Goal: Task Accomplishment & Management: Manage account settings

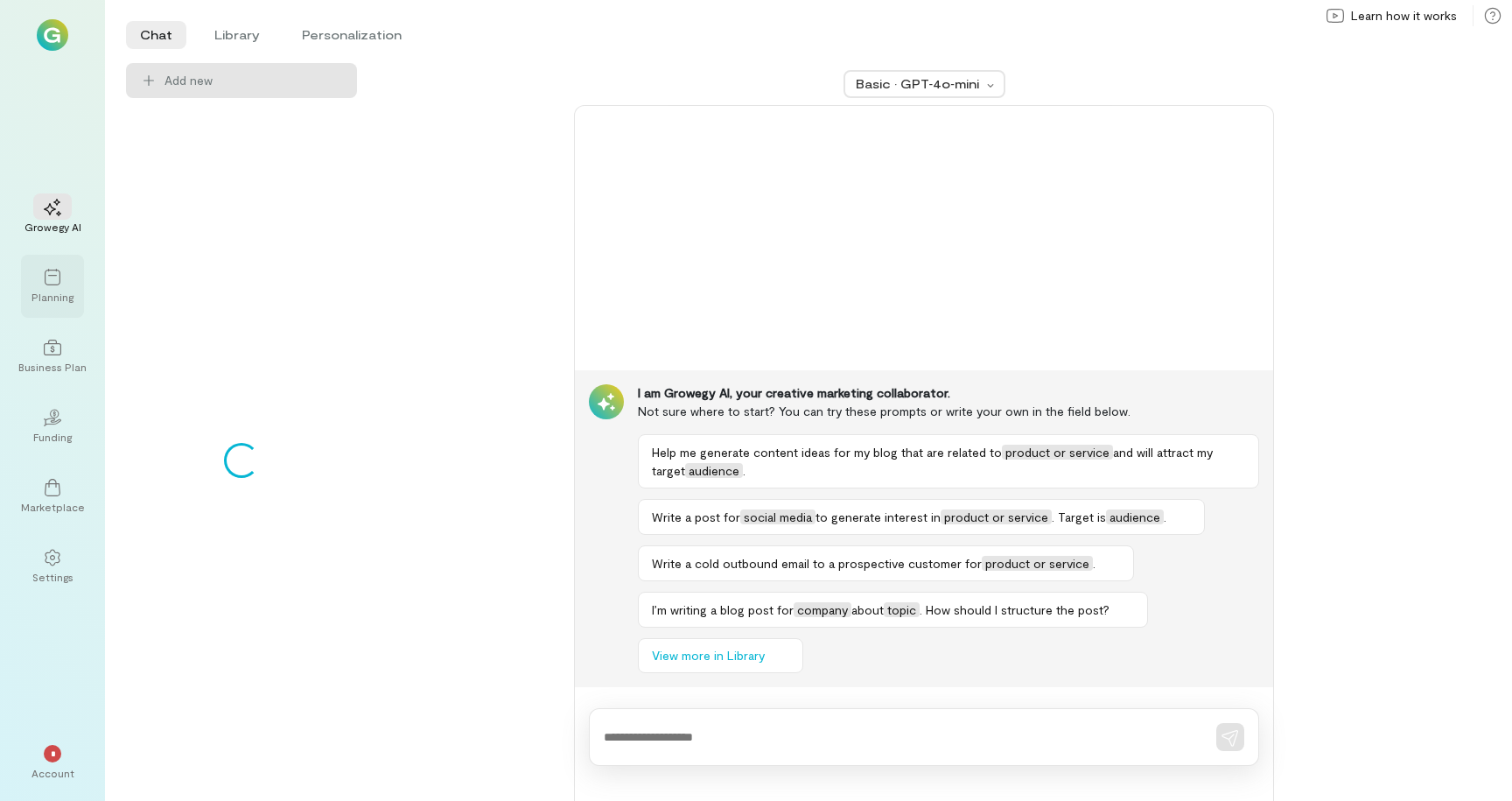
click at [49, 267] on div at bounding box center [52, 276] width 39 height 26
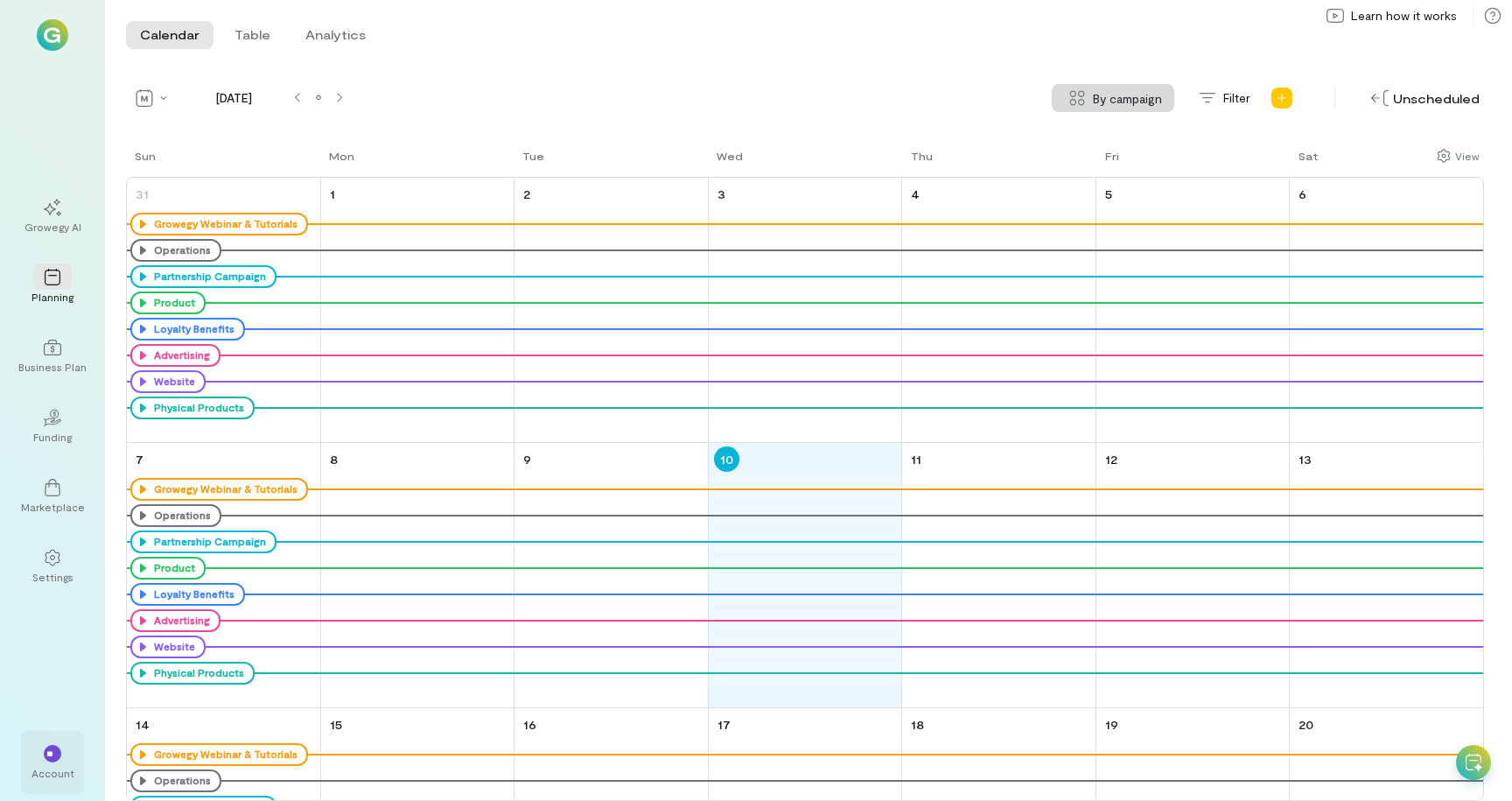
click at [51, 768] on div "Account" at bounding box center [52, 773] width 42 height 14
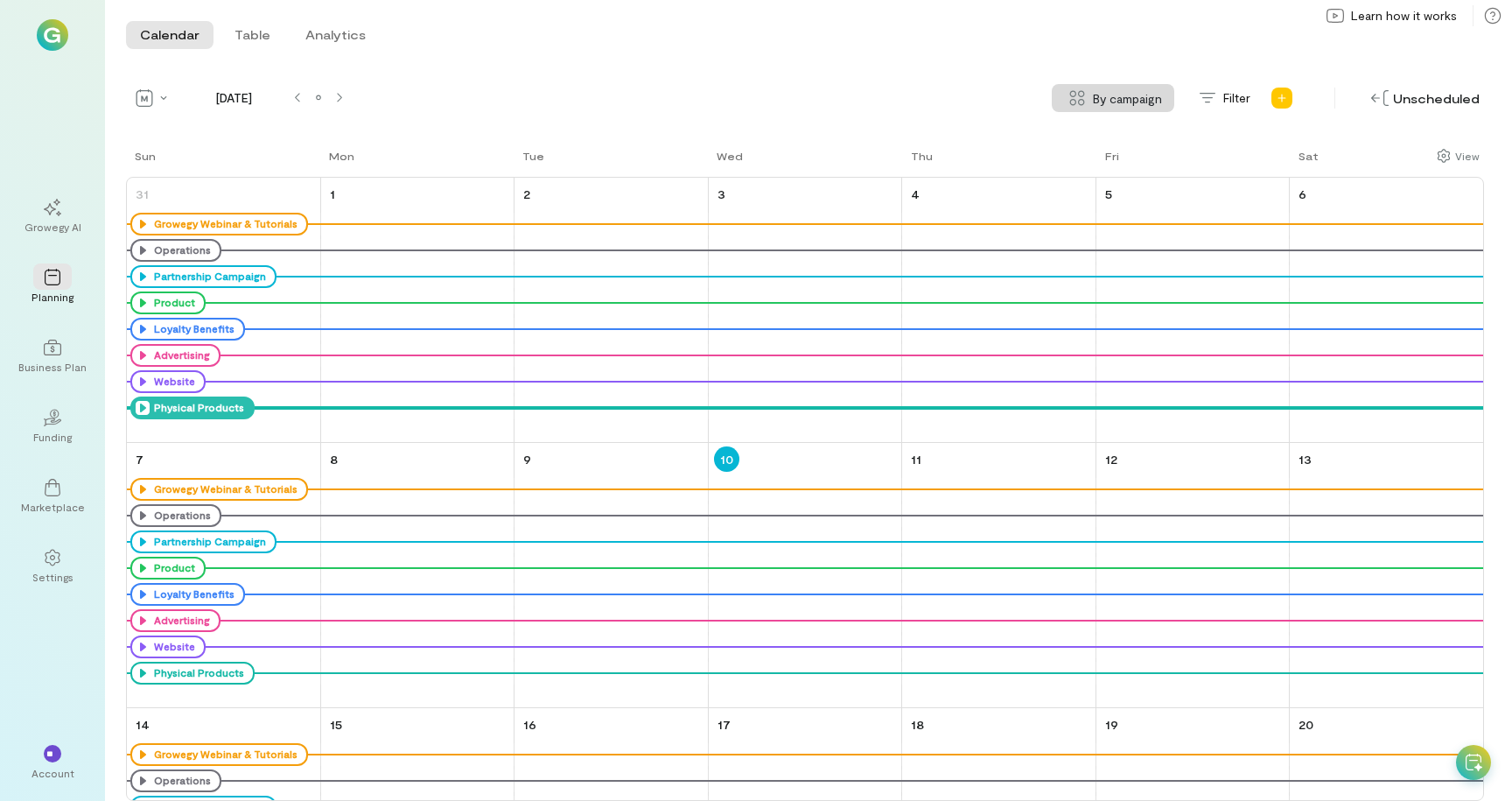
click at [658, 398] on div at bounding box center [868, 407] width 1229 height 23
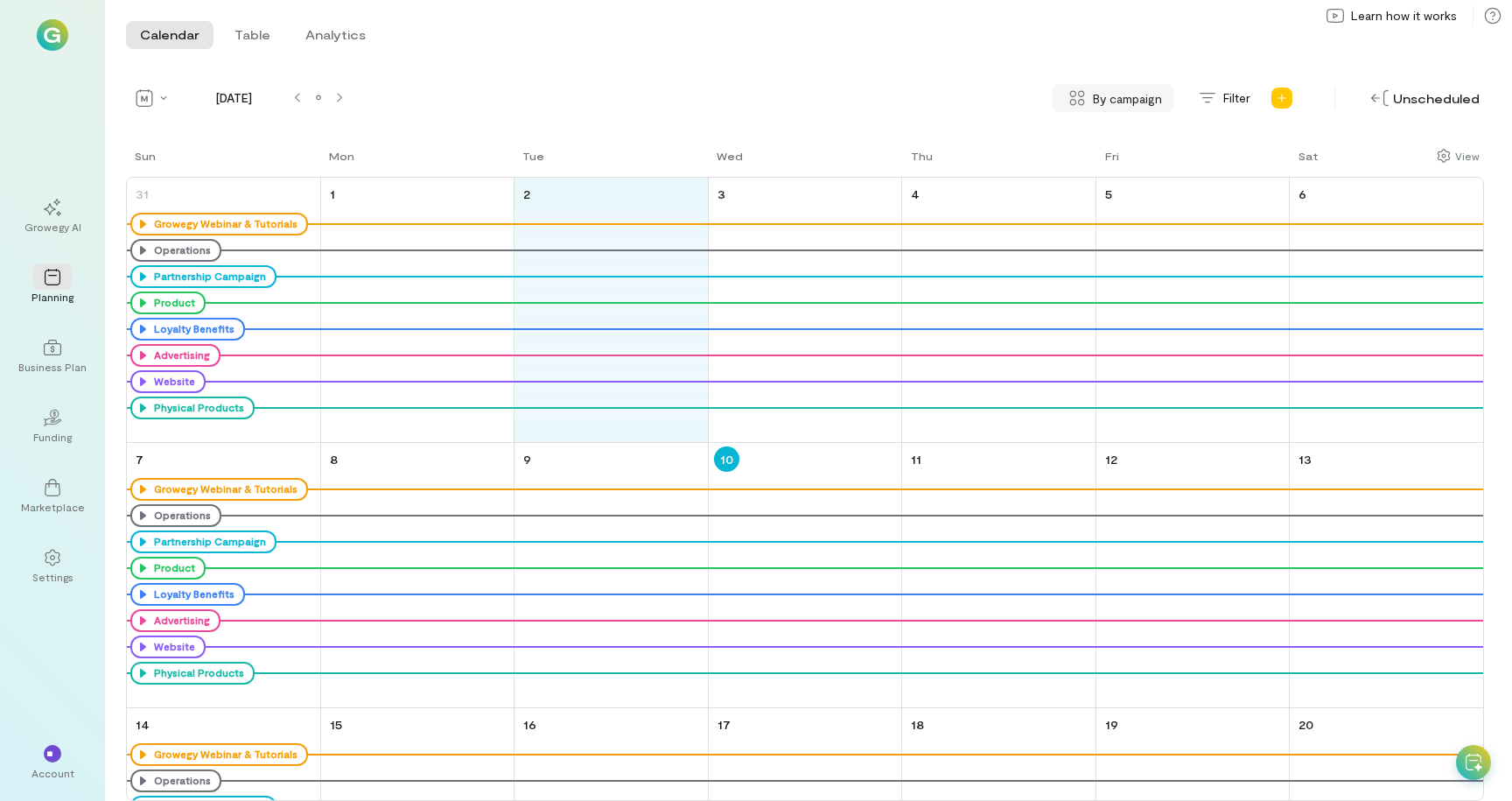
click at [1140, 89] on span "By campaign" at bounding box center [1127, 98] width 70 height 18
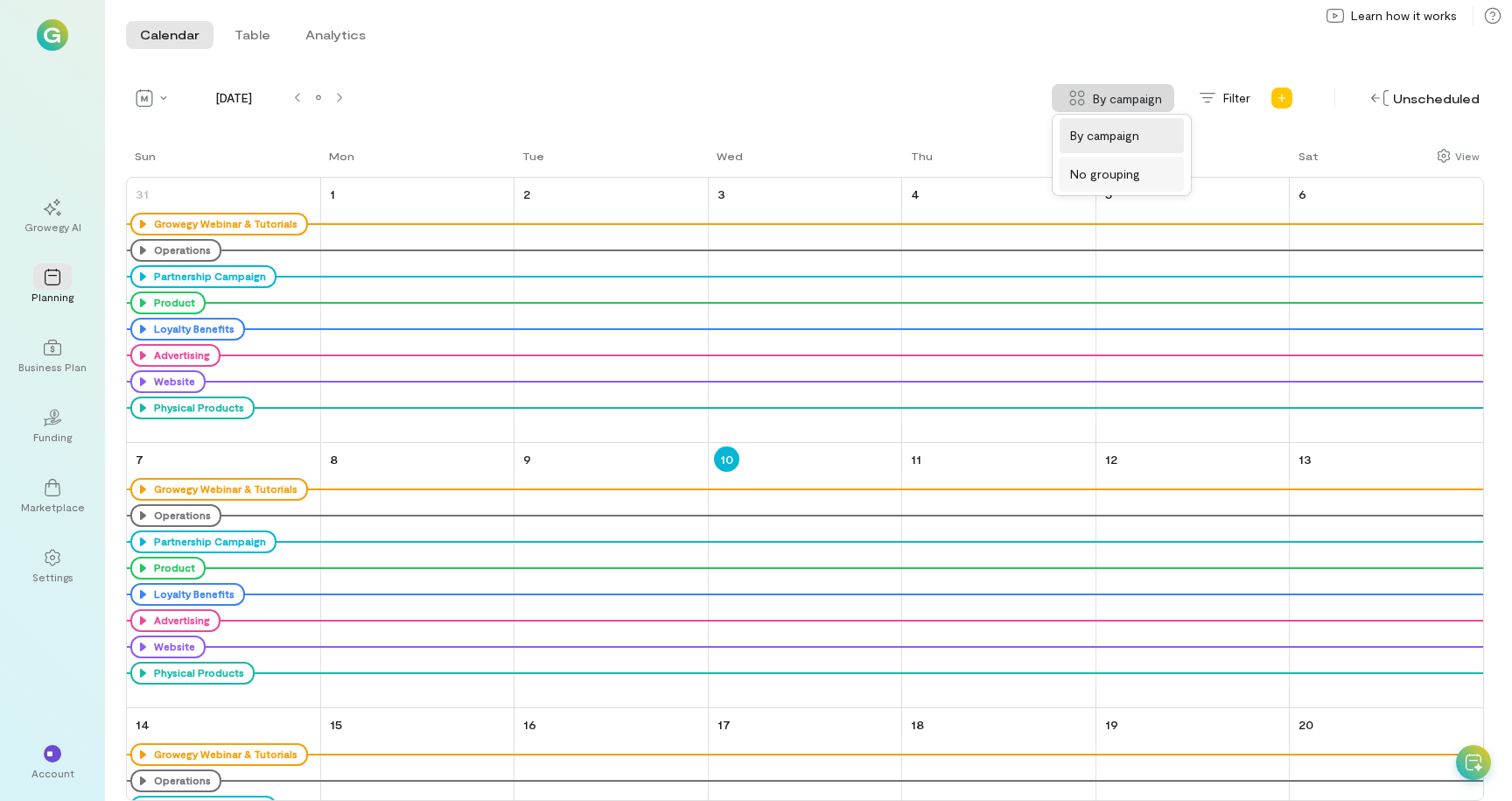
click at [1124, 176] on span "No grouping" at bounding box center [1121, 173] width 103 height 17
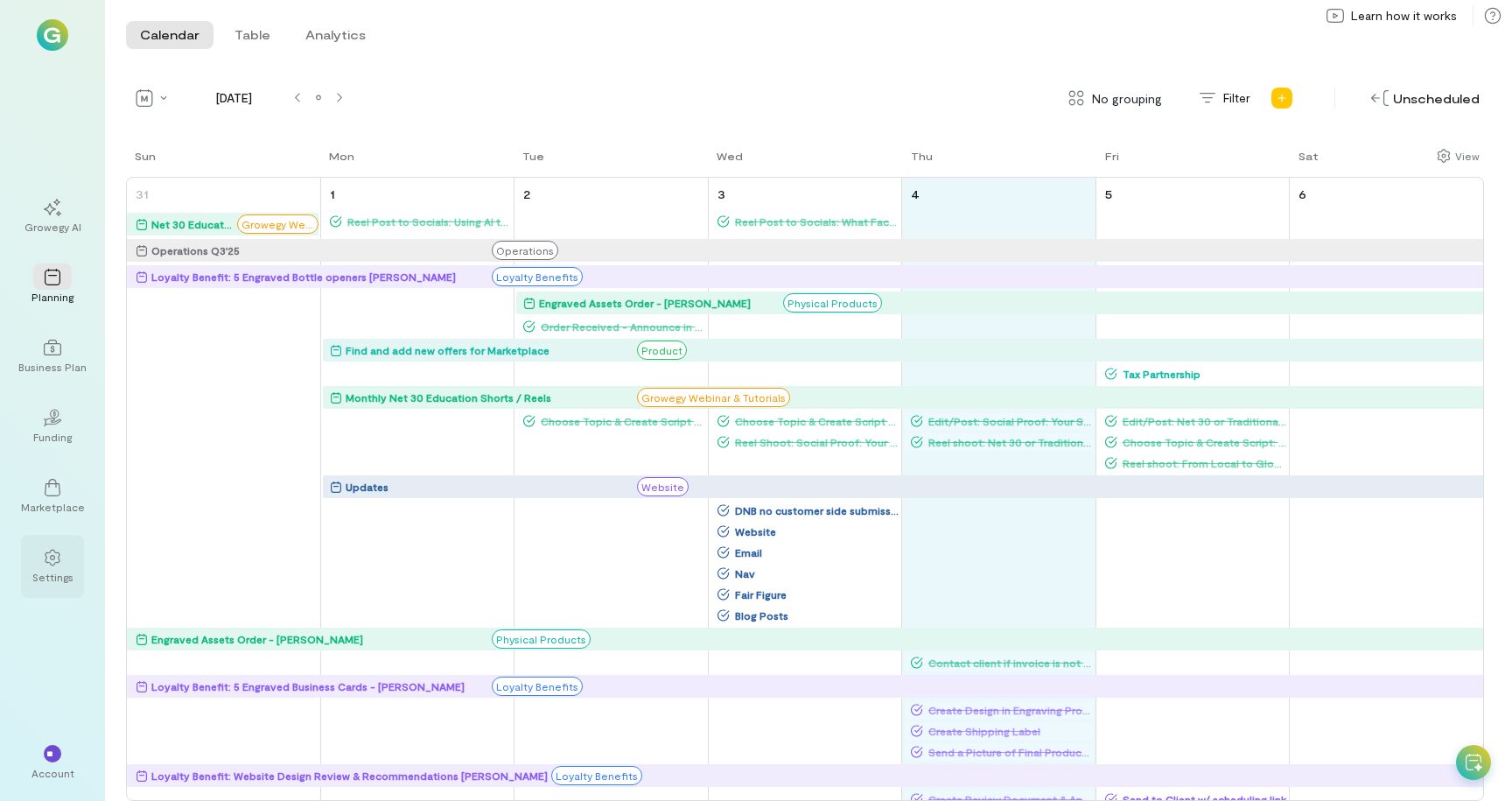
click at [42, 568] on div at bounding box center [52, 556] width 39 height 26
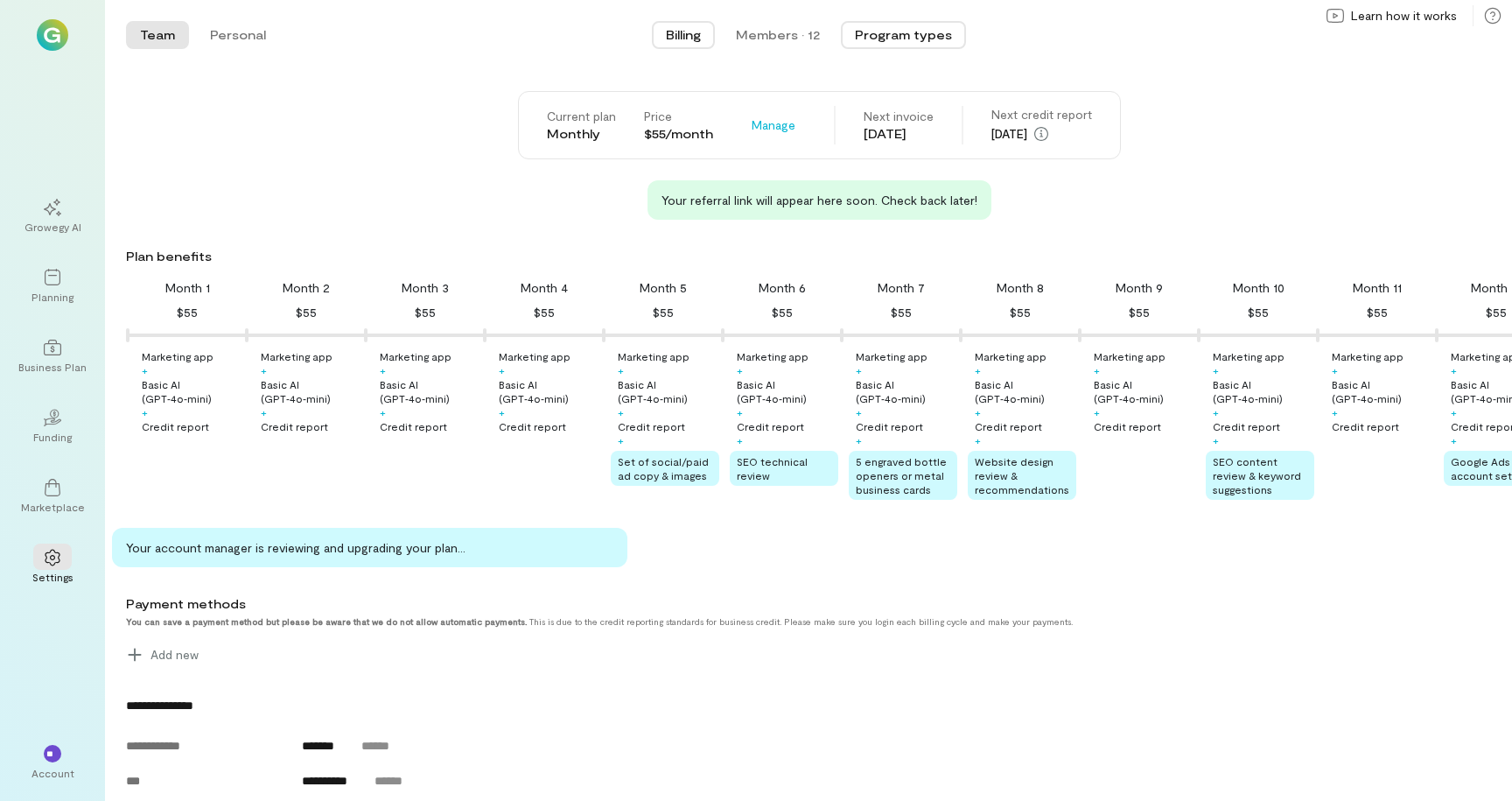
click at [891, 34] on button "Program types" at bounding box center [903, 34] width 125 height 28
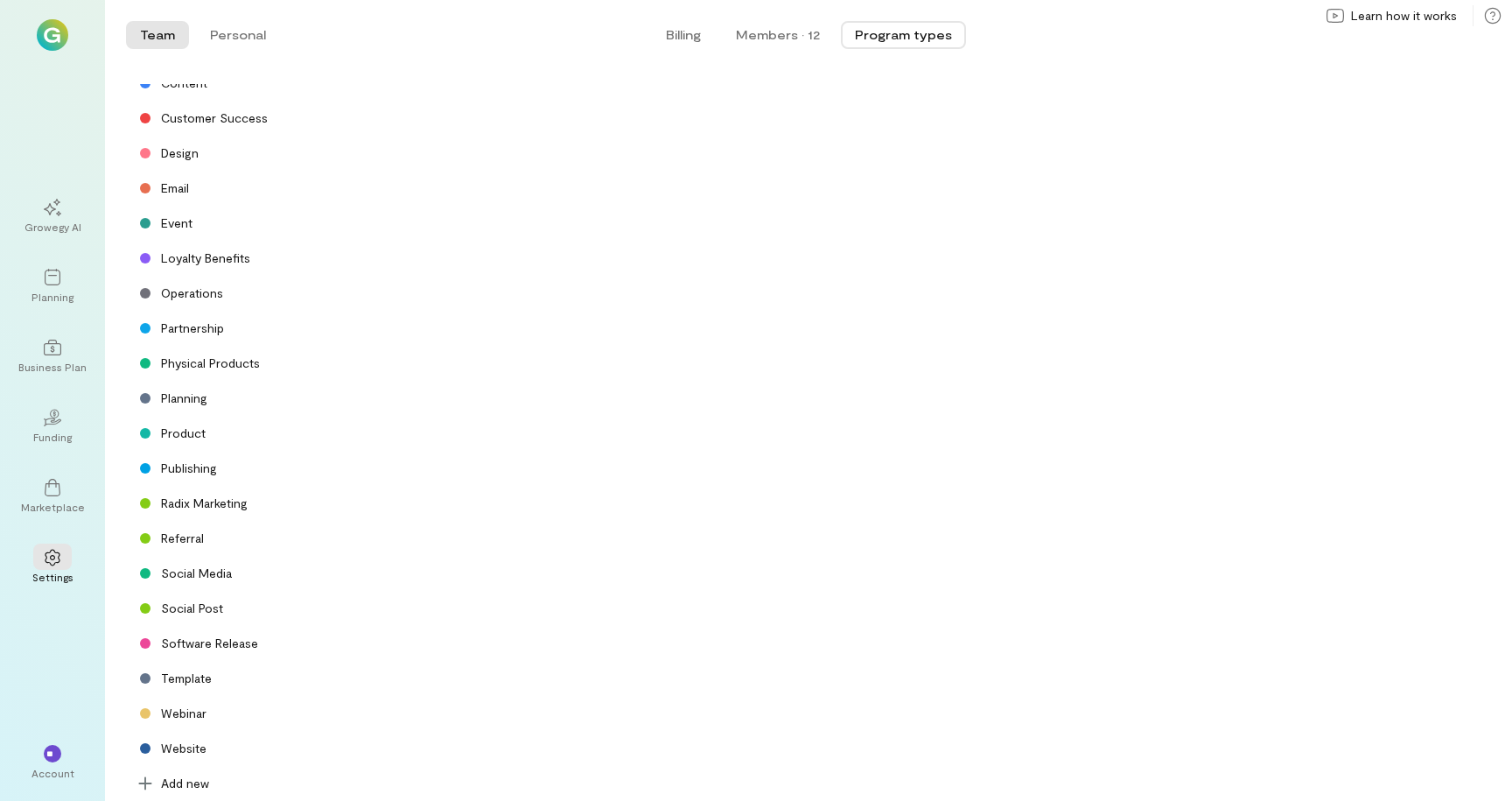
scroll to position [197, 0]
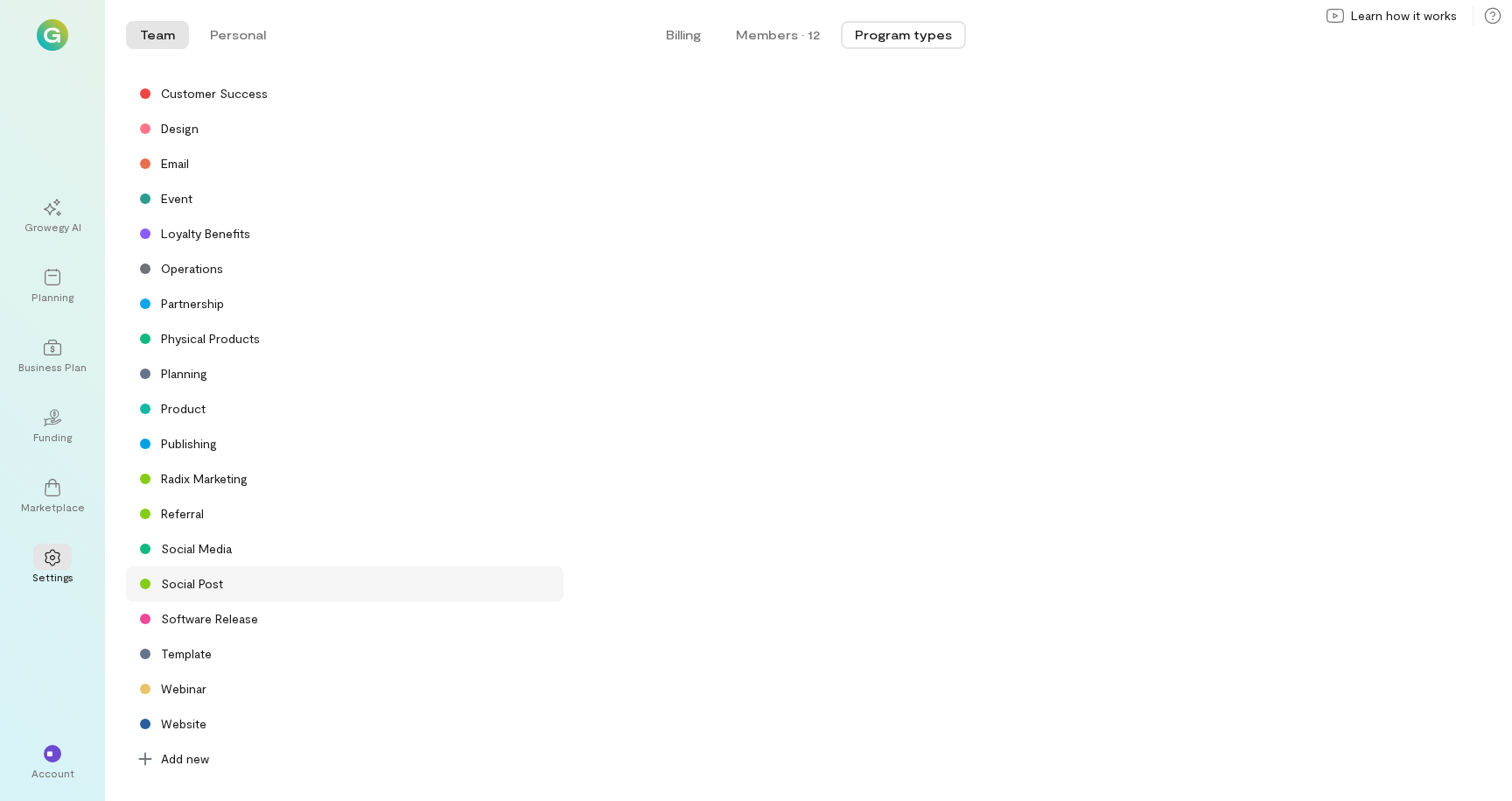
click at [196, 584] on div "Social Post" at bounding box center [191, 583] width 62 height 17
click at [57, 291] on div "Planning" at bounding box center [52, 297] width 42 height 14
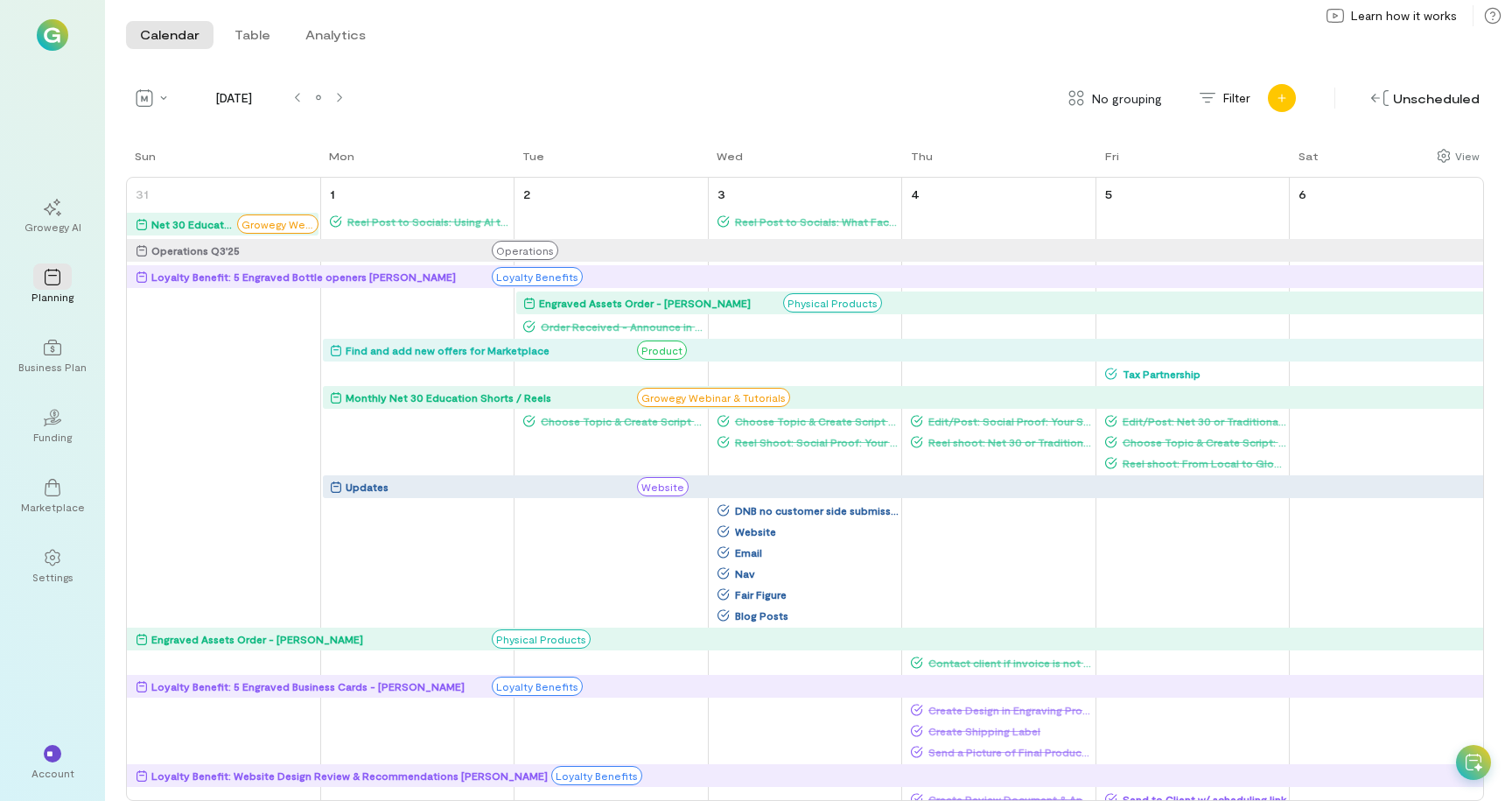
click at [1285, 96] on icon "Add new" at bounding box center [1282, 98] width 11 height 11
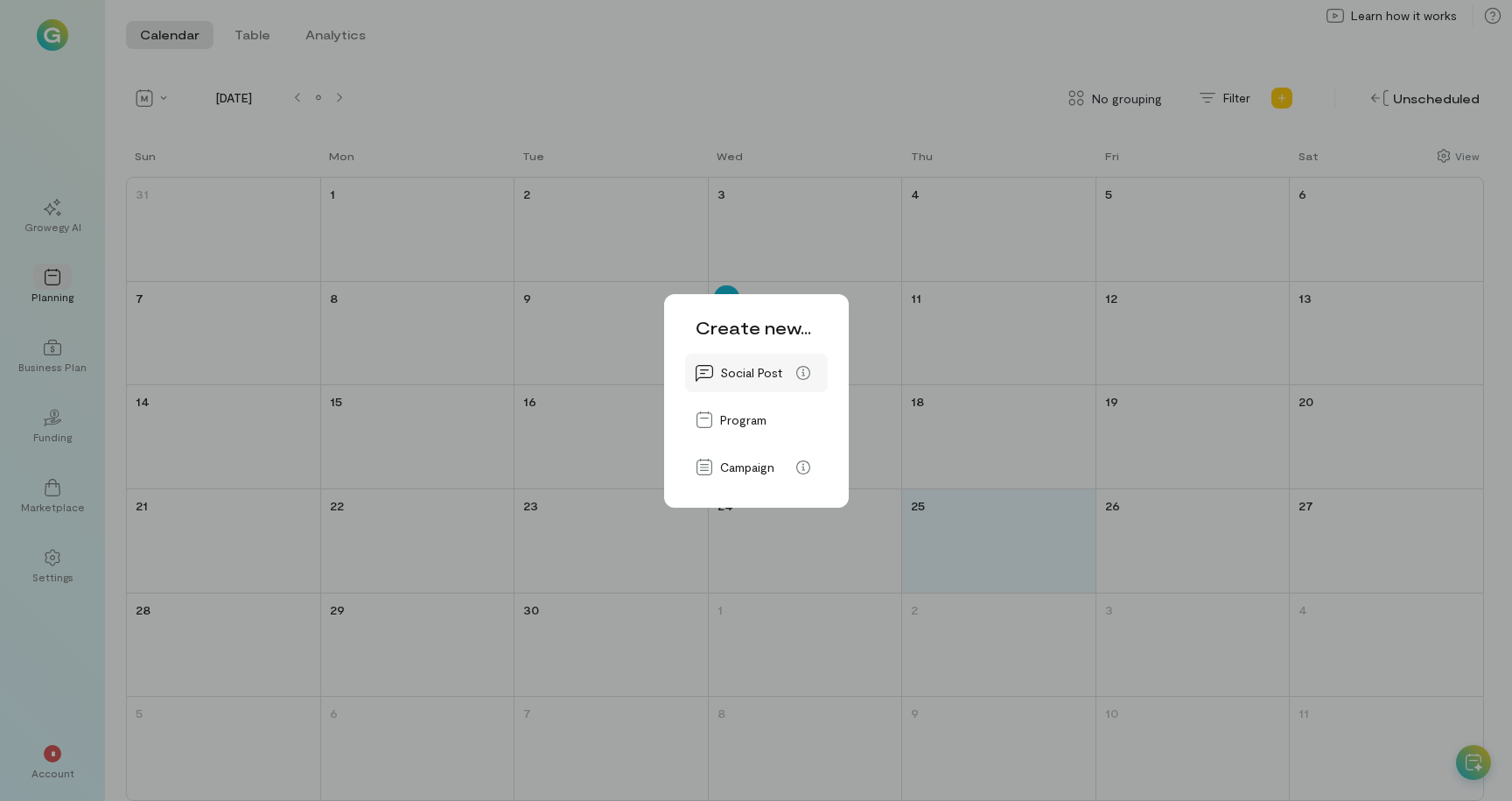
click at [774, 377] on span "Social Post" at bounding box center [751, 372] width 62 height 17
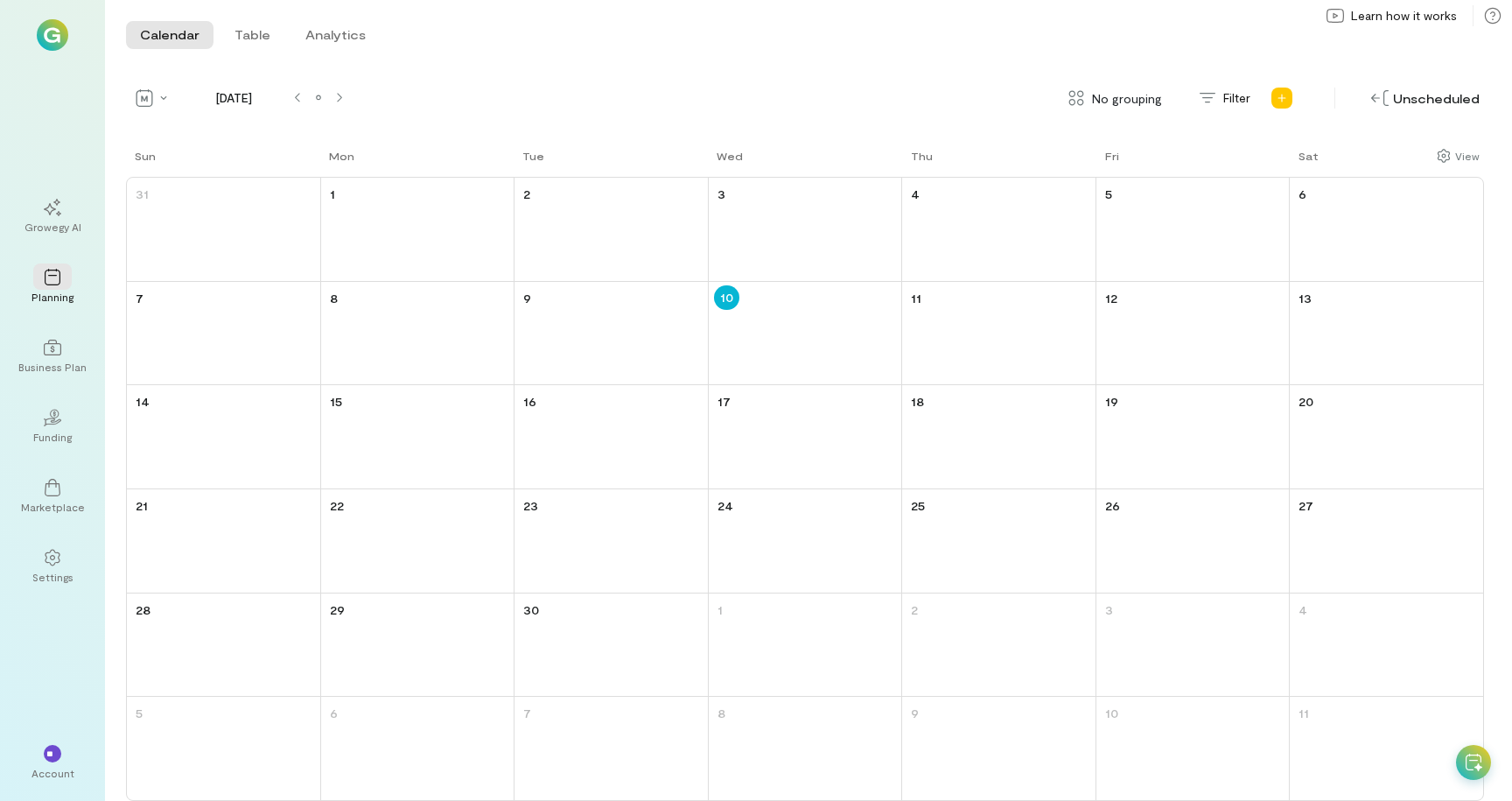
click at [1310, 98] on div "Unscheduled" at bounding box center [1393, 98] width 181 height 28
click at [1282, 98] on icon "Add new" at bounding box center [1282, 98] width 11 height 11
click at [1296, 143] on icon at bounding box center [1291, 140] width 17 height 17
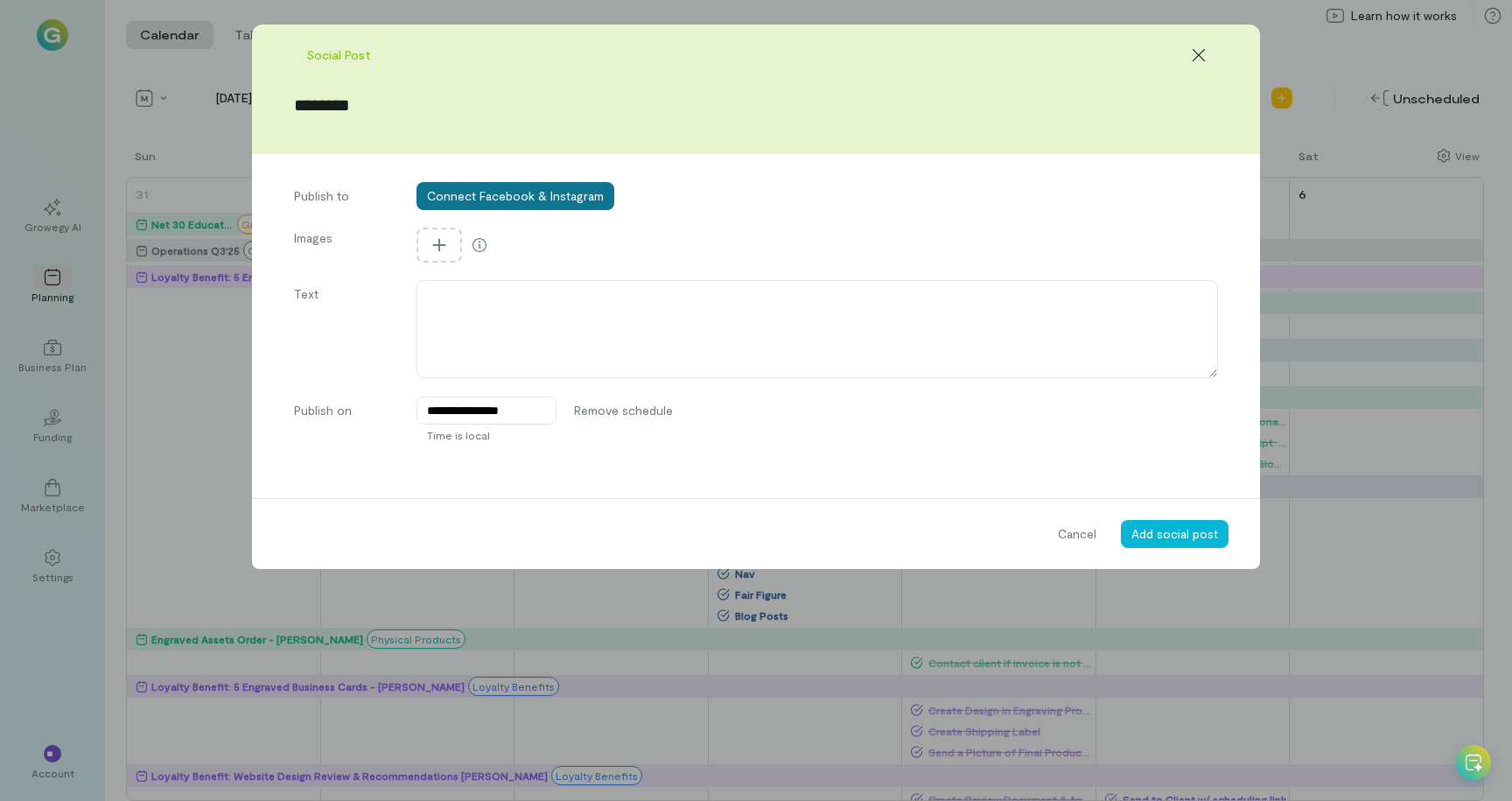
click at [552, 194] on button "Connect Facebook & Instagram" at bounding box center [515, 196] width 198 height 28
click at [626, 195] on div "Publish to Connect Facebook & Instagram" at bounding box center [756, 196] width 923 height 28
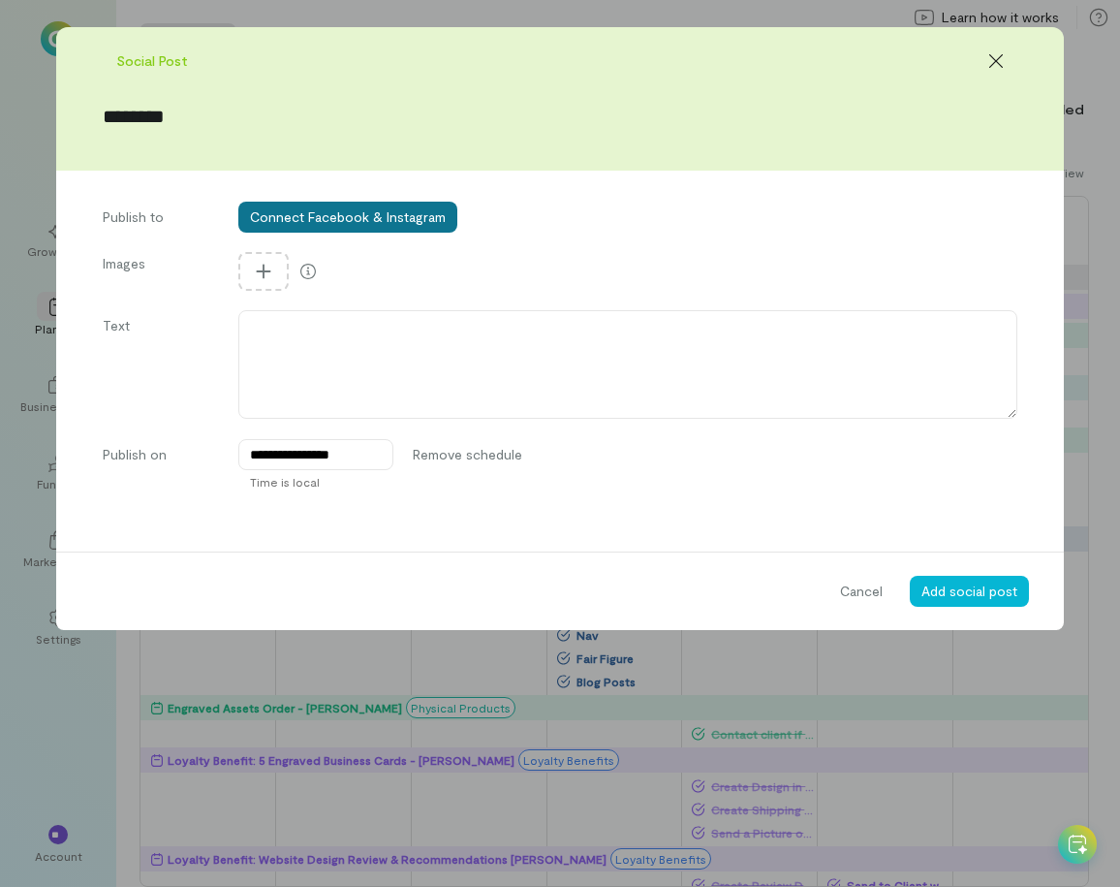
click at [425, 216] on button "Connect Facebook & Instagram" at bounding box center [347, 217] width 219 height 31
click at [894, 237] on div "Publish to Connect Facebook & Instagram Images Text" at bounding box center [560, 313] width 915 height 222
click at [766, 243] on div "Publish to Connect Facebook & Instagram Images Text" at bounding box center [560, 313] width 915 height 222
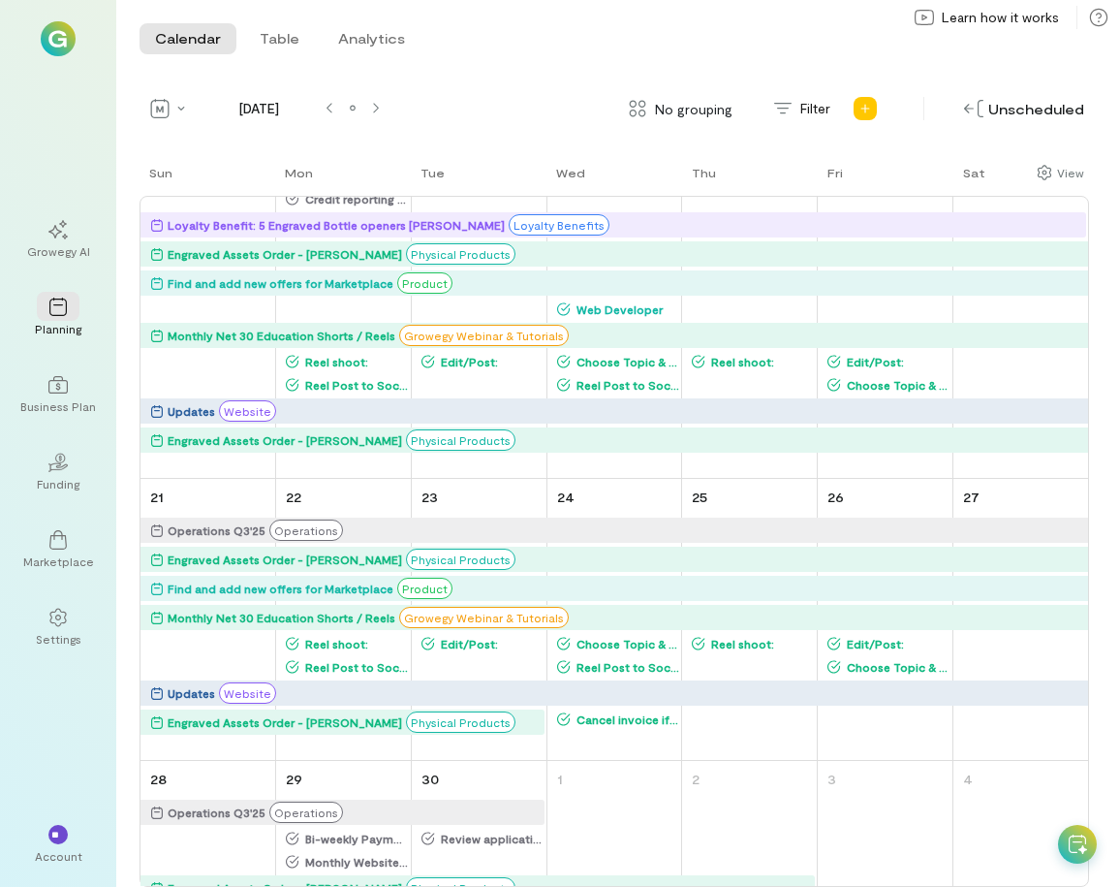
scroll to position [1611, 0]
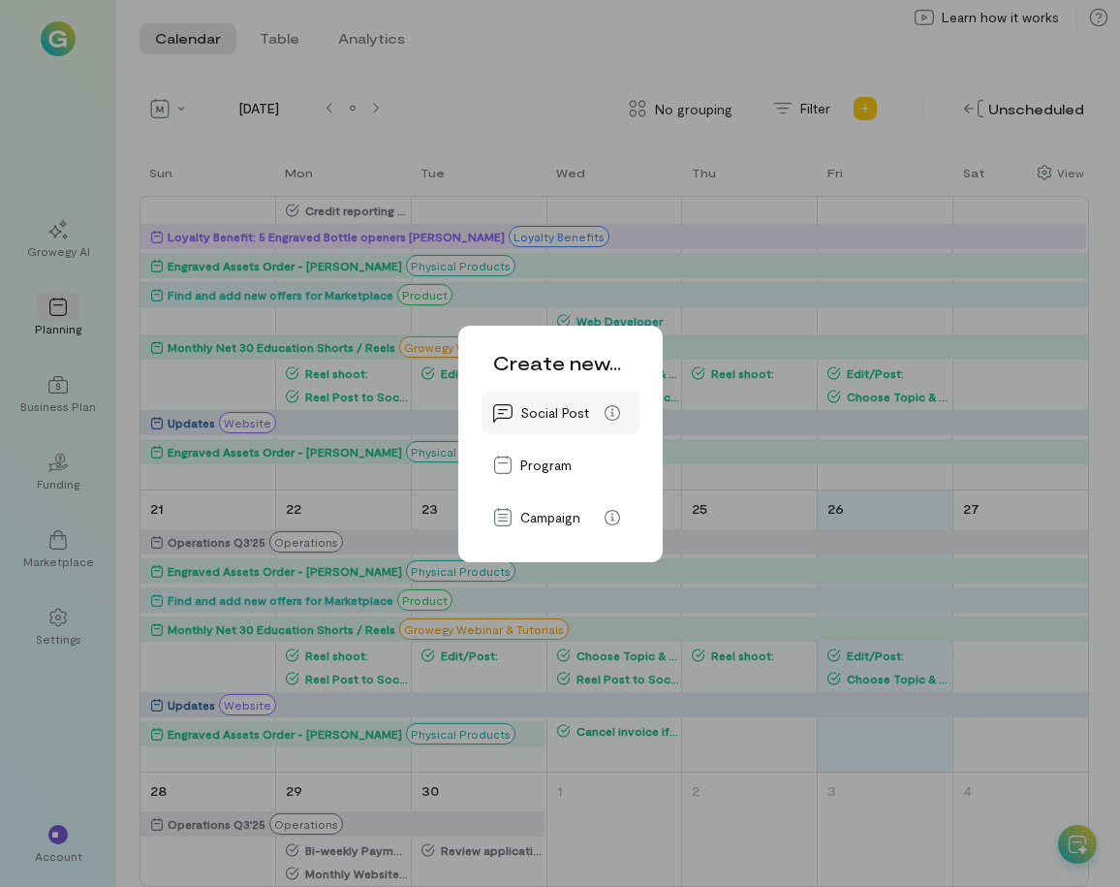
click at [552, 414] on span "Social Post" at bounding box center [554, 412] width 69 height 19
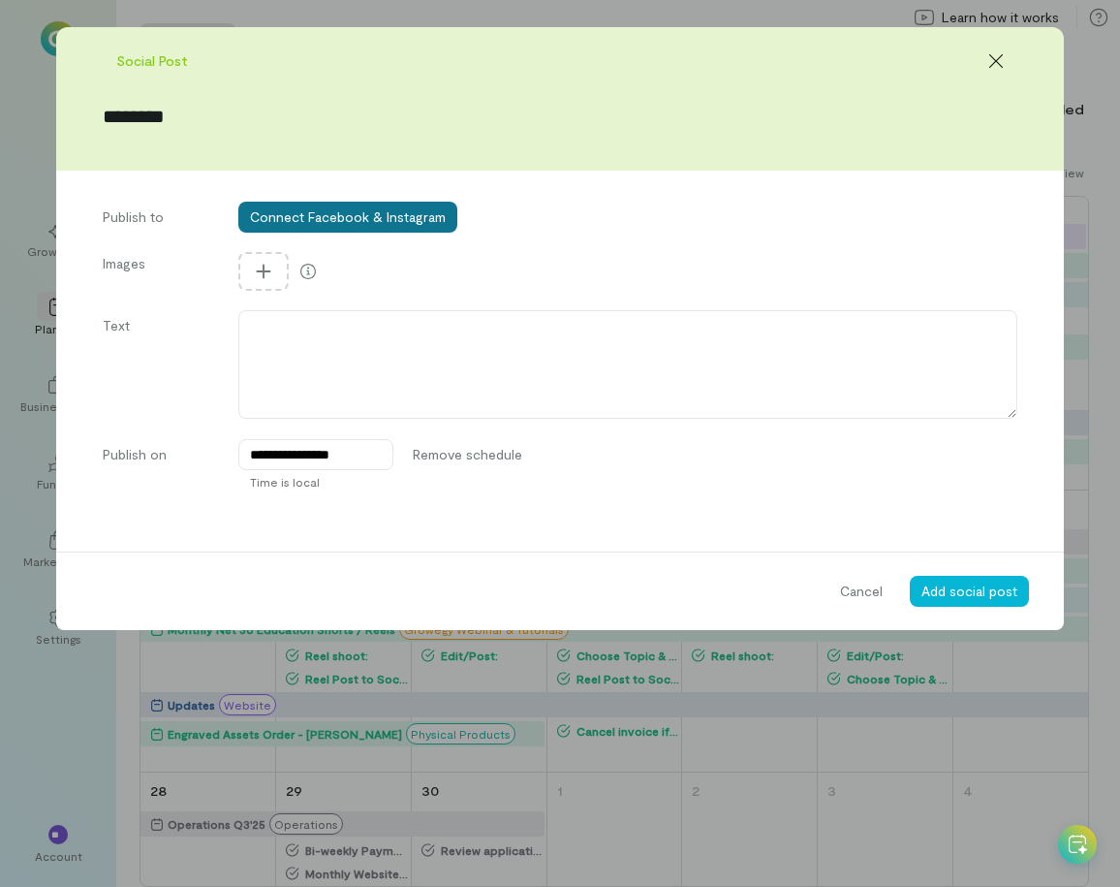
click at [399, 209] on button "Connect Facebook & Instagram" at bounding box center [347, 217] width 219 height 31
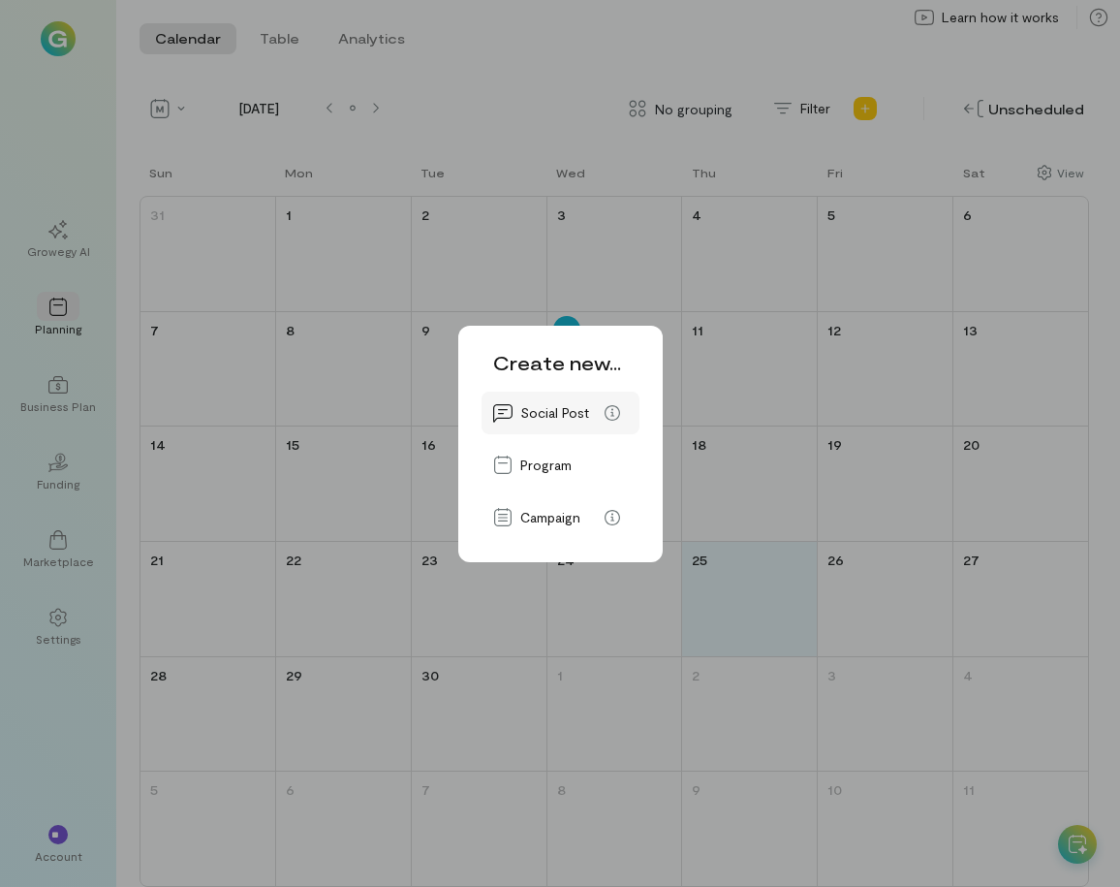
click at [540, 399] on div "Social Post" at bounding box center [560, 412] width 135 height 31
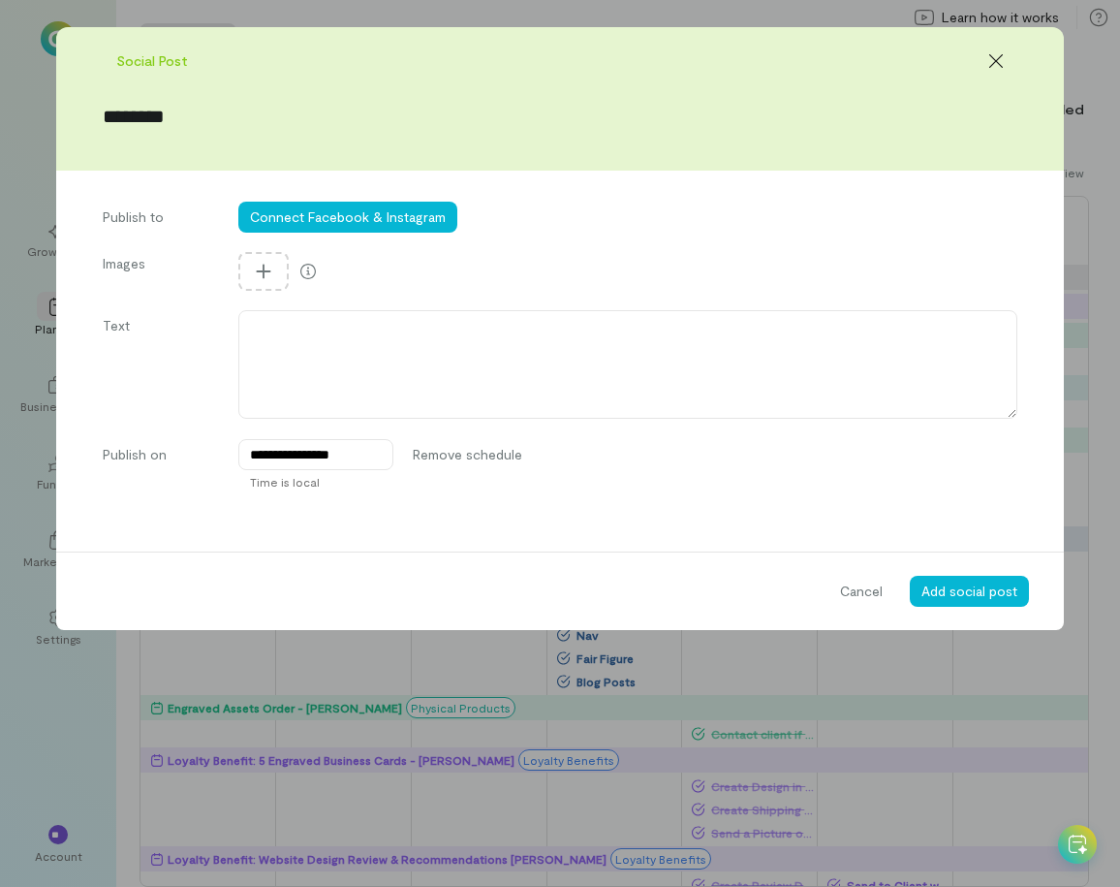
click at [361, 200] on form "**********" at bounding box center [560, 328] width 1008 height 603
click at [362, 218] on button "Connect Facebook & Instagram" at bounding box center [347, 217] width 219 height 31
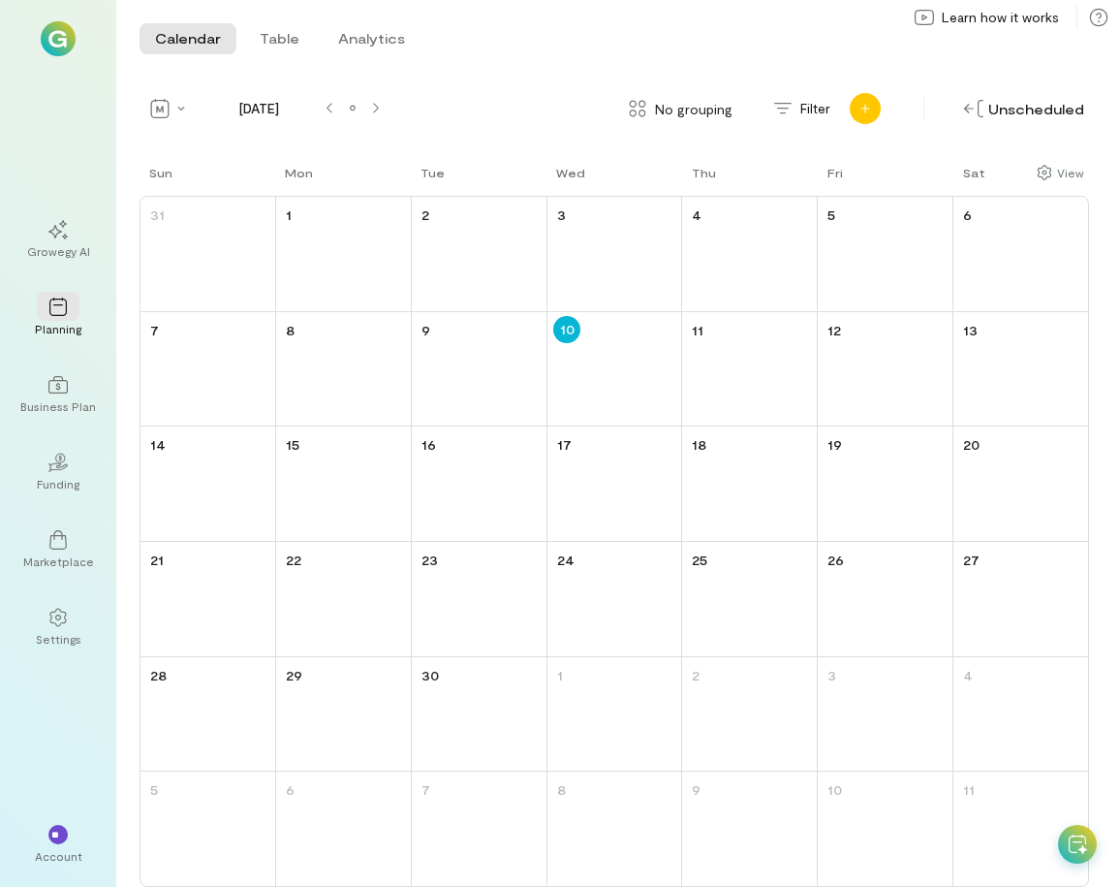
click at [874, 107] on div "Add new" at bounding box center [865, 108] width 31 height 31
click at [872, 158] on icon at bounding box center [875, 155] width 19 height 19
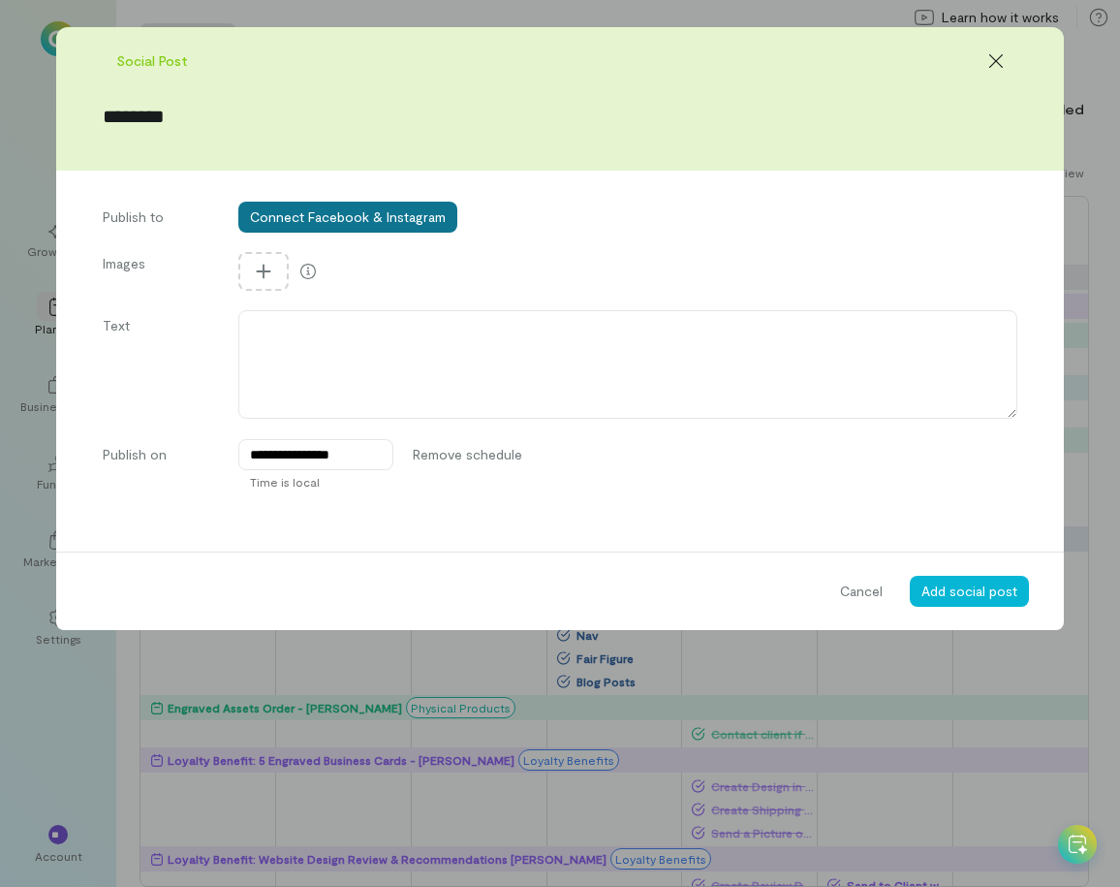
click at [355, 221] on button "Connect Facebook & Instagram" at bounding box center [347, 217] width 219 height 31
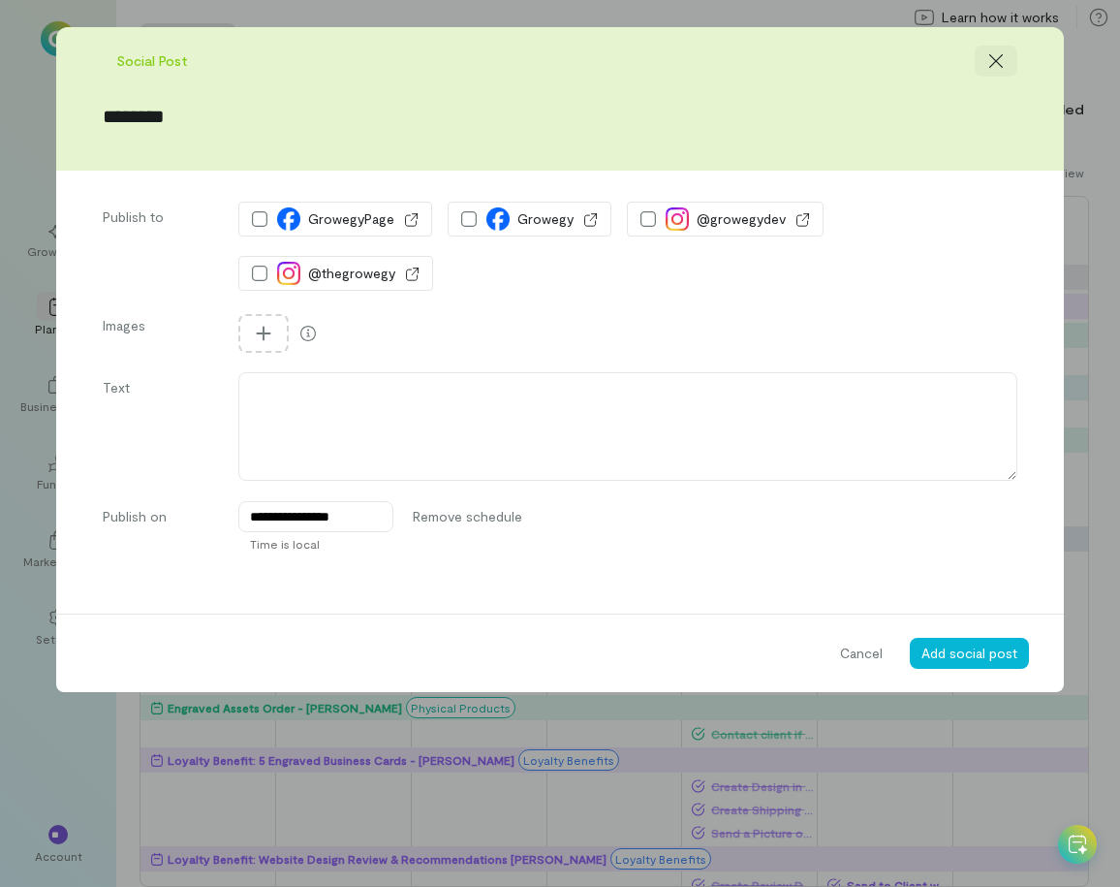
click at [989, 58] on icon at bounding box center [996, 60] width 19 height 19
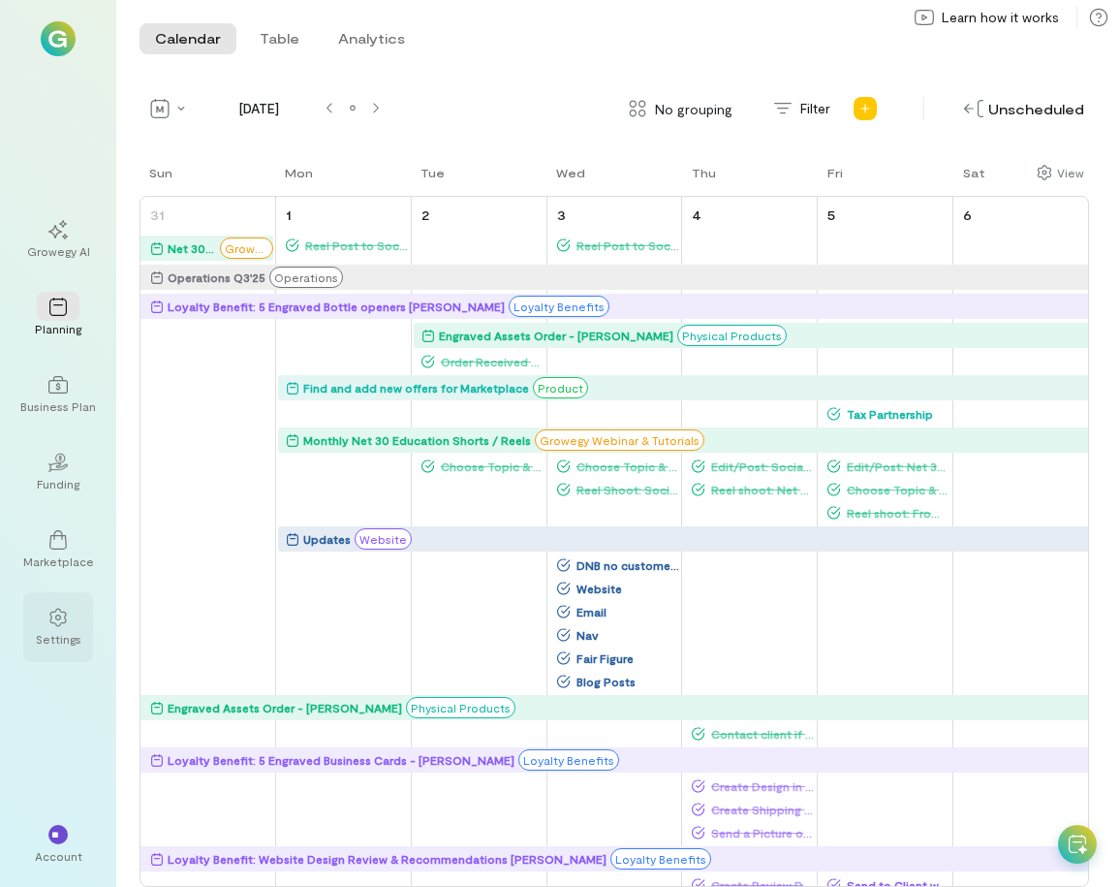
click at [66, 637] on div "Settings" at bounding box center [59, 639] width 46 height 16
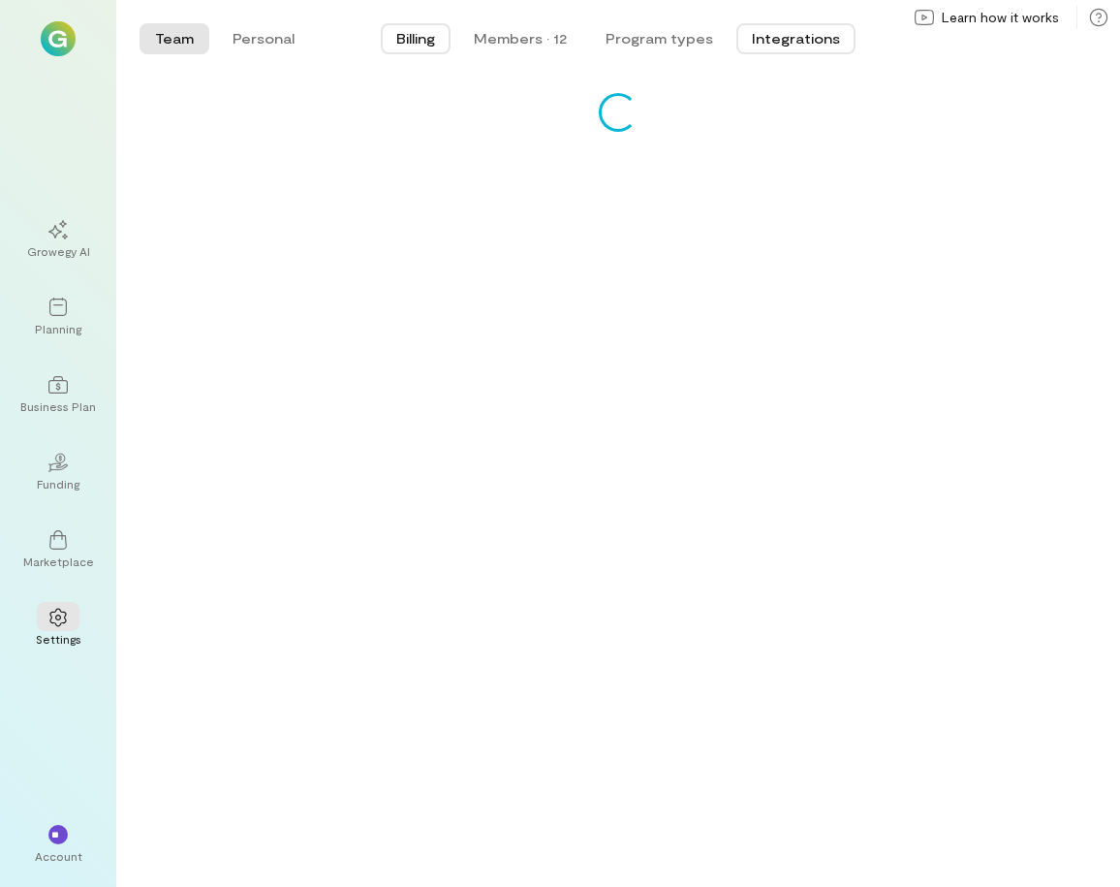
click at [782, 41] on button "Integrations" at bounding box center [796, 38] width 119 height 31
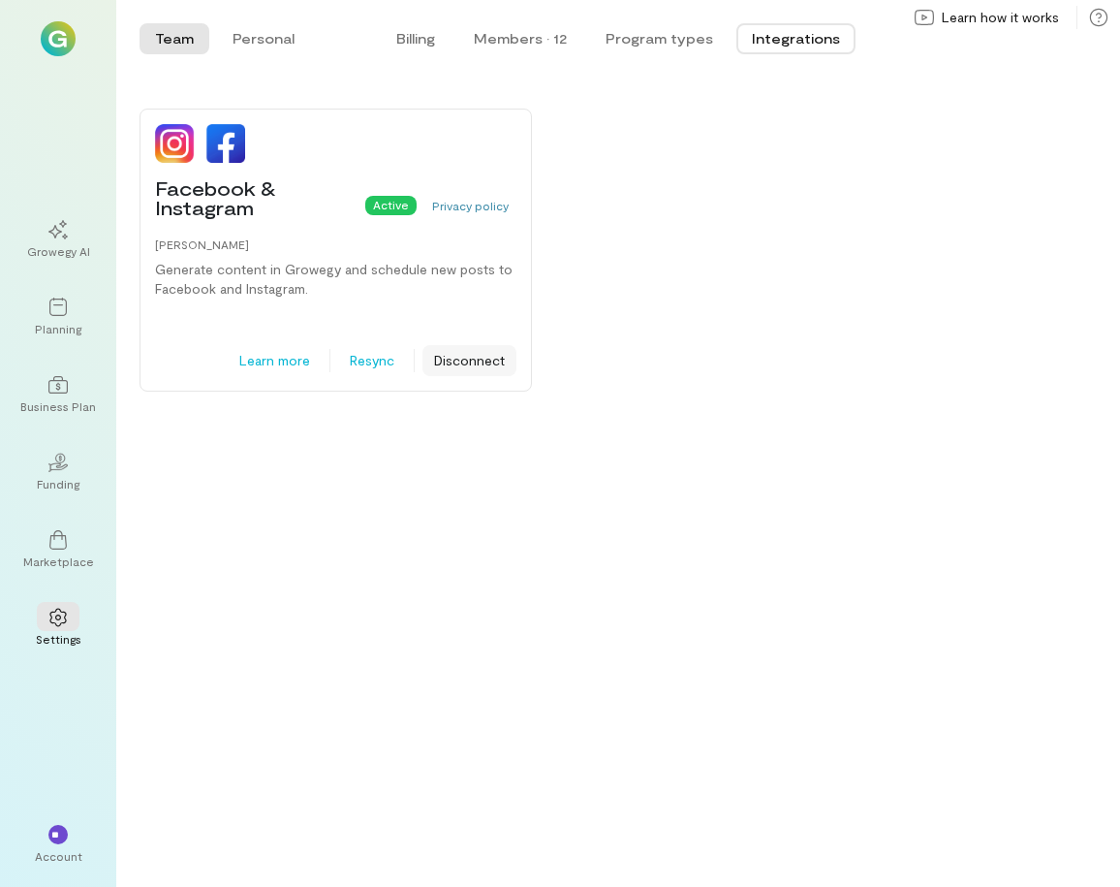
click at [455, 352] on button "Disconnect" at bounding box center [470, 360] width 94 height 31
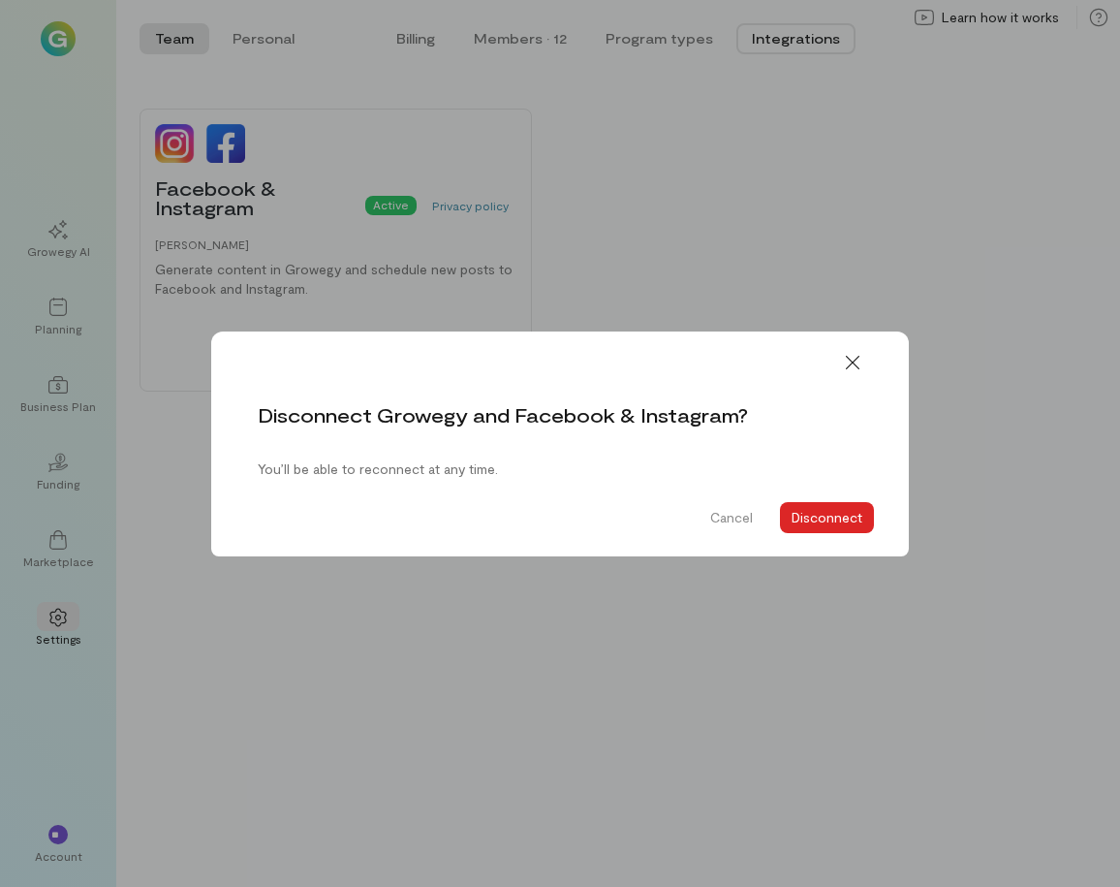
click at [811, 519] on button "Disconnect" at bounding box center [827, 517] width 94 height 31
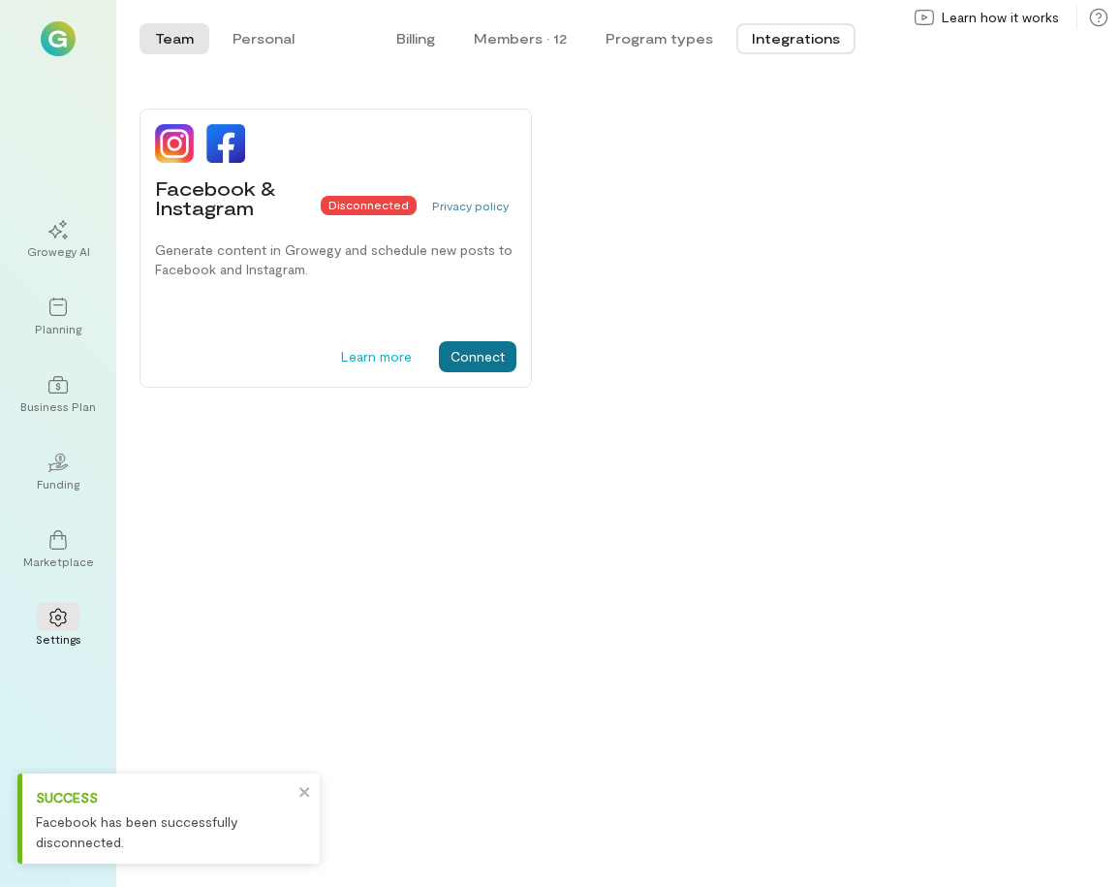
click at [485, 360] on button "Connect" at bounding box center [478, 356] width 78 height 31
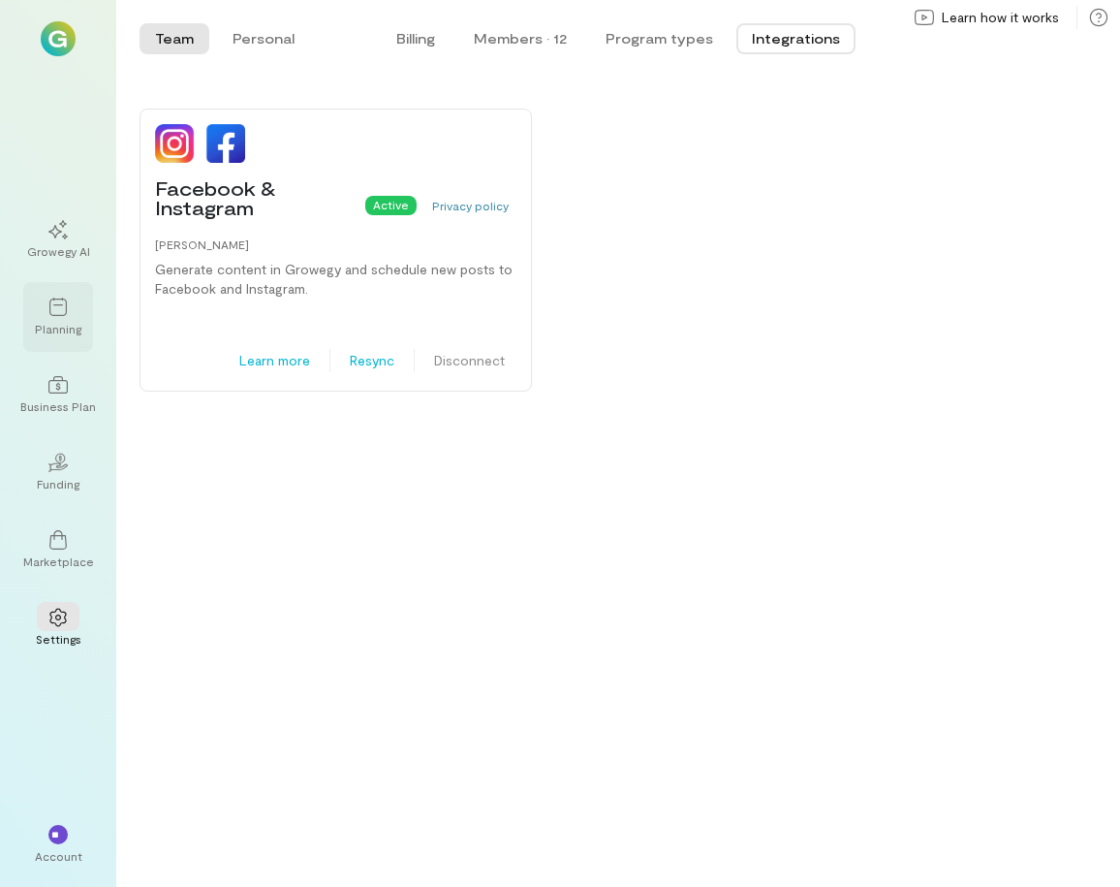
click at [55, 298] on icon at bounding box center [57, 307] width 17 height 18
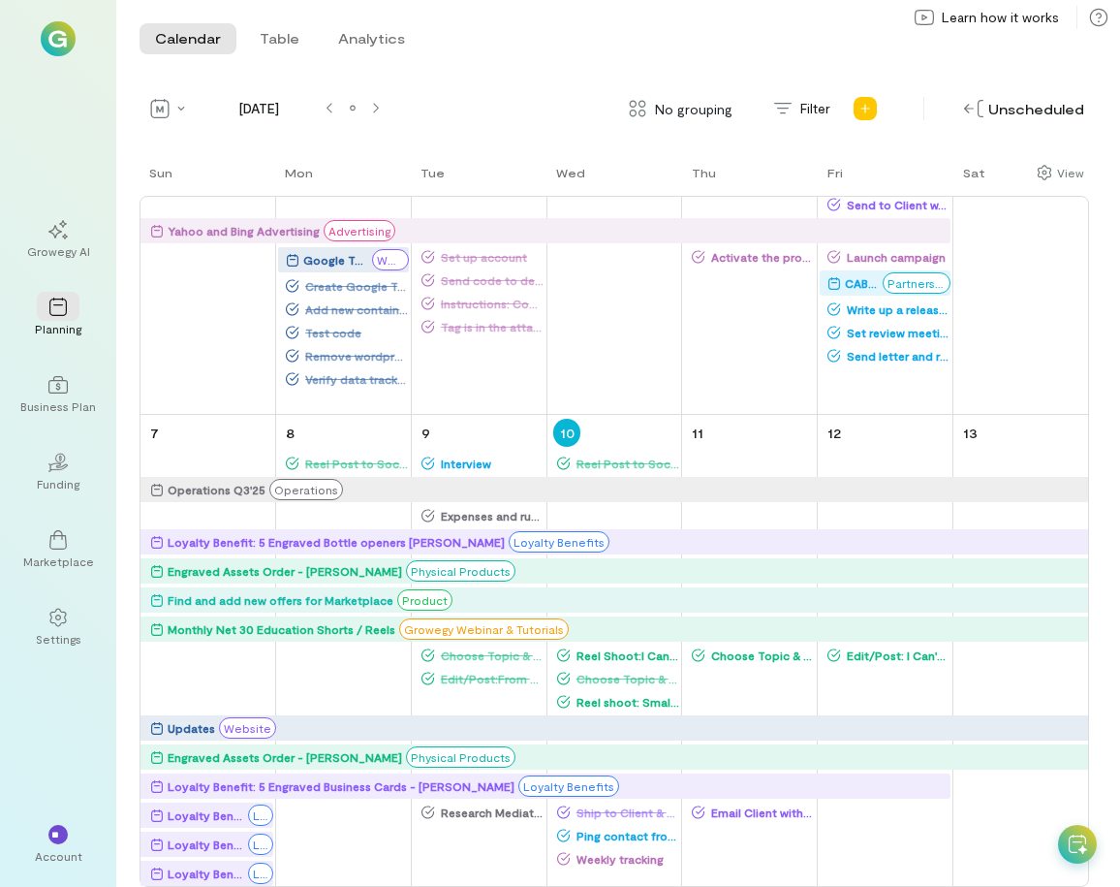
scroll to position [804, 0]
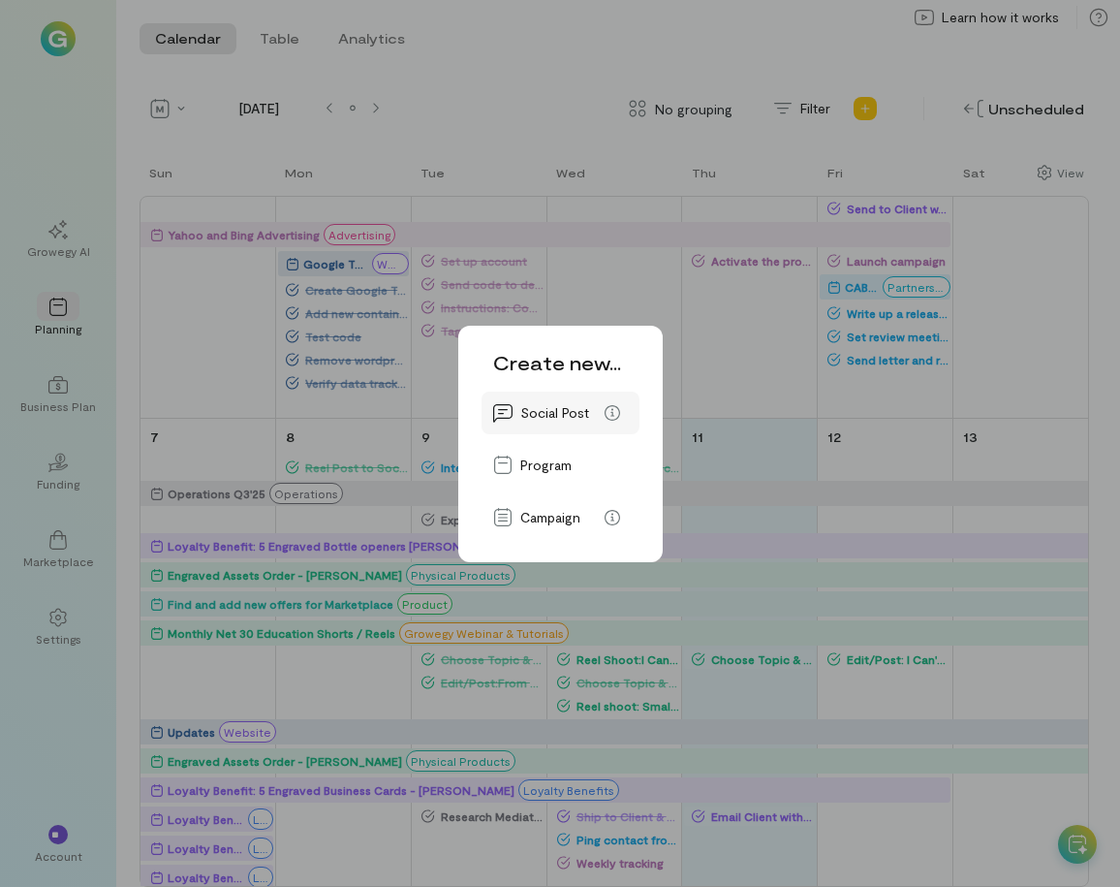
click at [572, 416] on span "Social Post" at bounding box center [554, 412] width 69 height 19
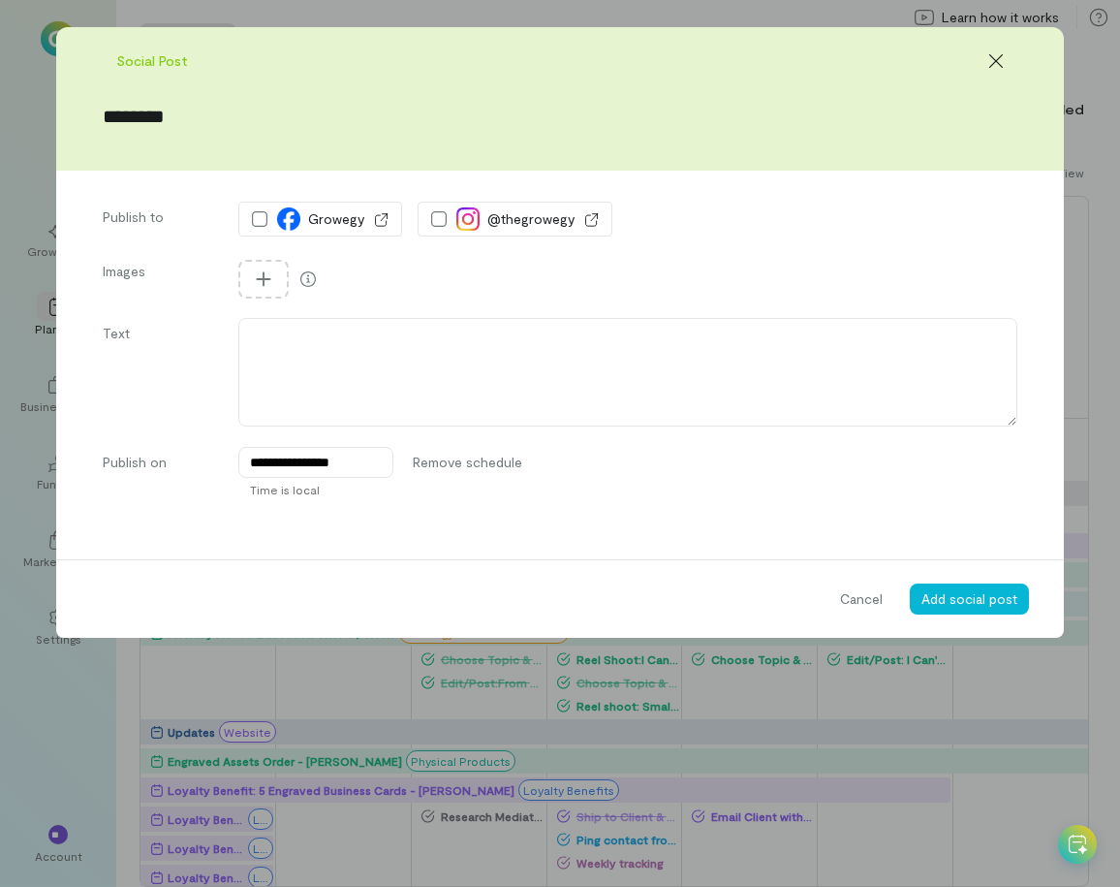
click at [809, 175] on form "**********" at bounding box center [560, 332] width 1008 height 611
click at [999, 62] on icon at bounding box center [996, 60] width 19 height 19
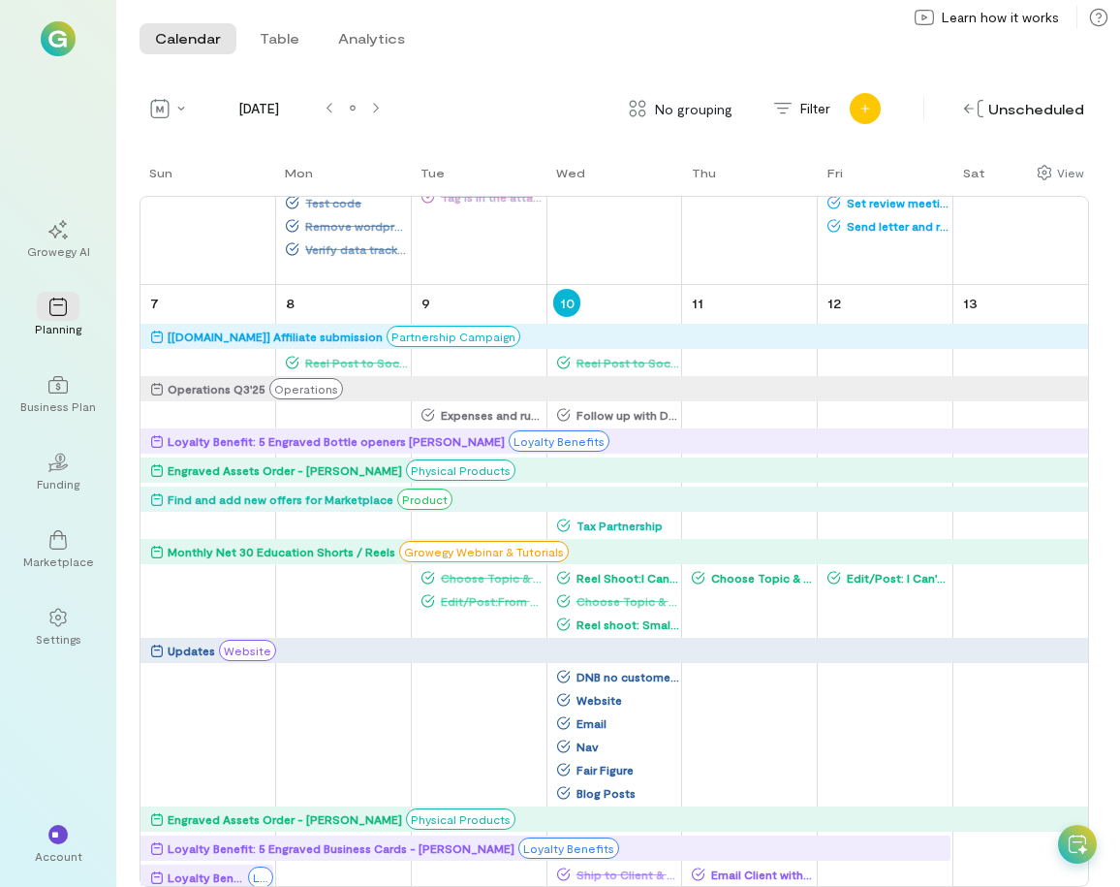
click at [874, 109] on div "Add new" at bounding box center [865, 108] width 31 height 31
click at [47, 631] on div "Settings" at bounding box center [59, 639] width 46 height 16
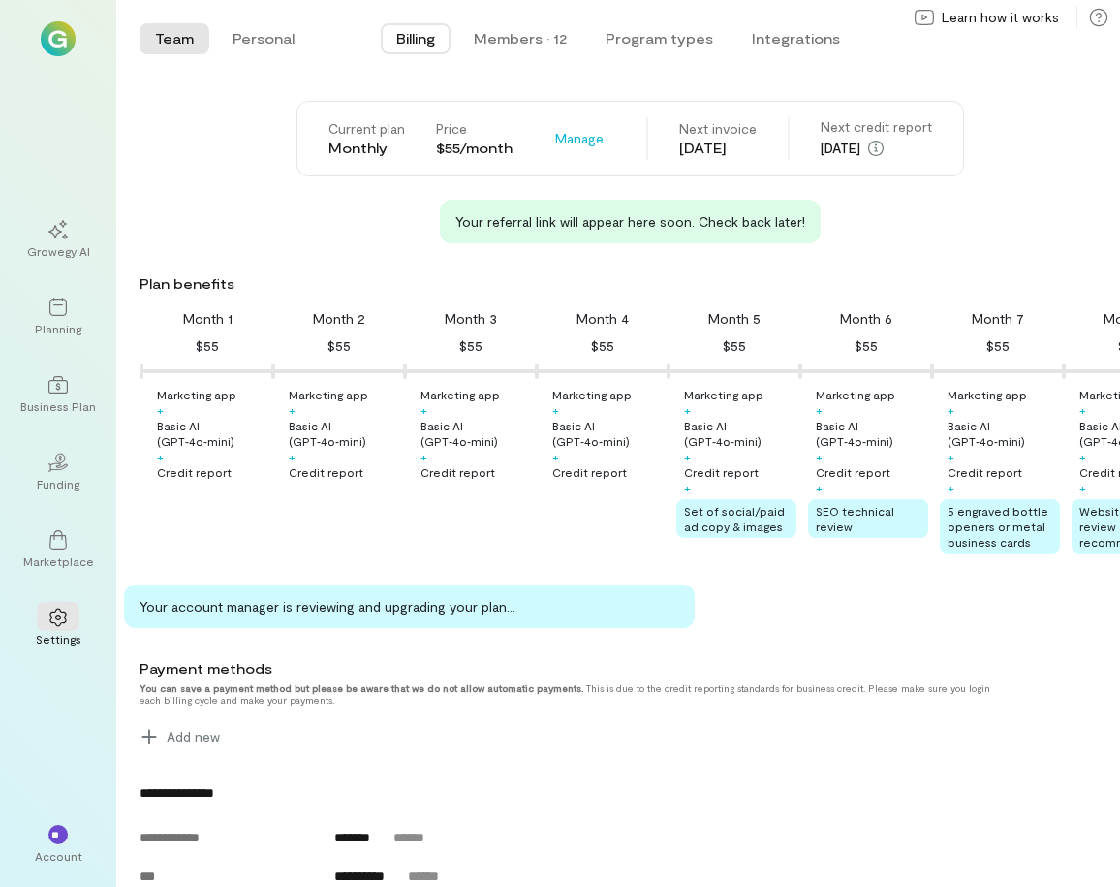
click at [785, 20] on div "Billing Members · 12 Program types Integrations" at bounding box center [618, 38] width 601 height 39
click at [783, 39] on button "Integrations" at bounding box center [796, 38] width 119 height 31
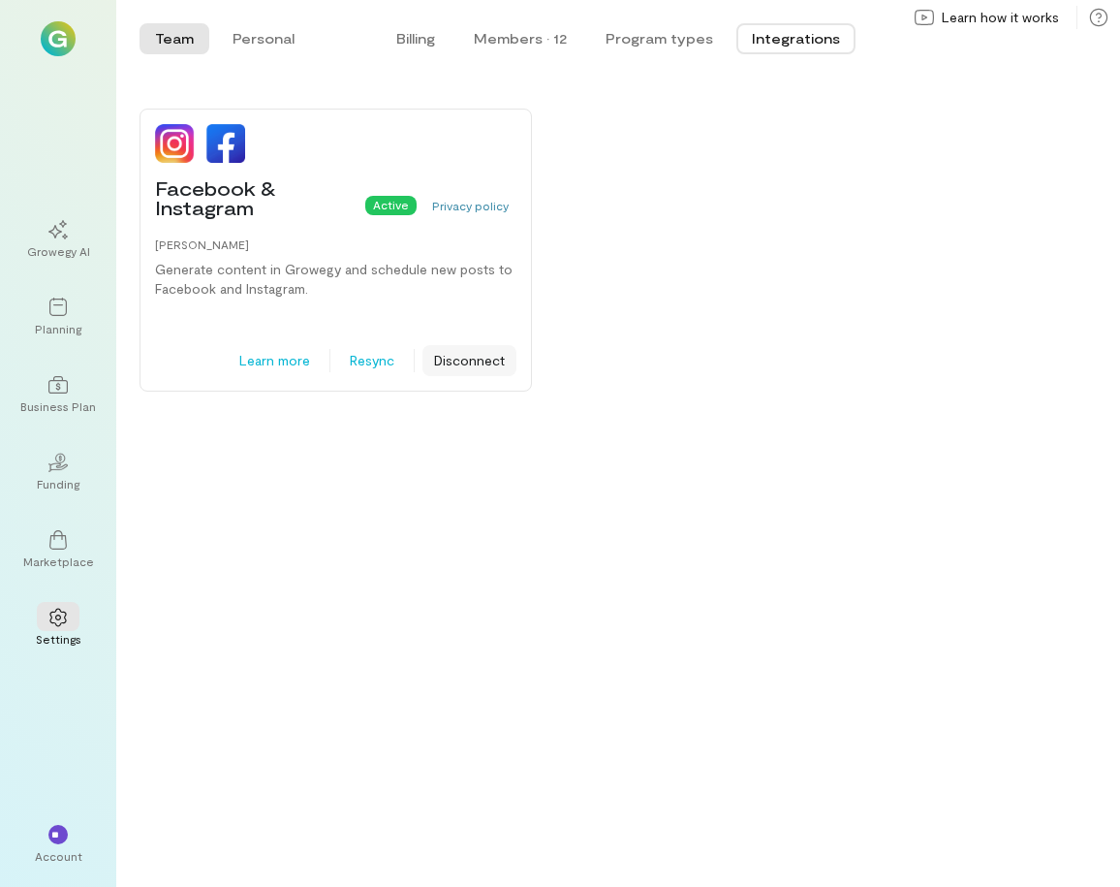
click at [468, 351] on button "Disconnect" at bounding box center [470, 360] width 94 height 31
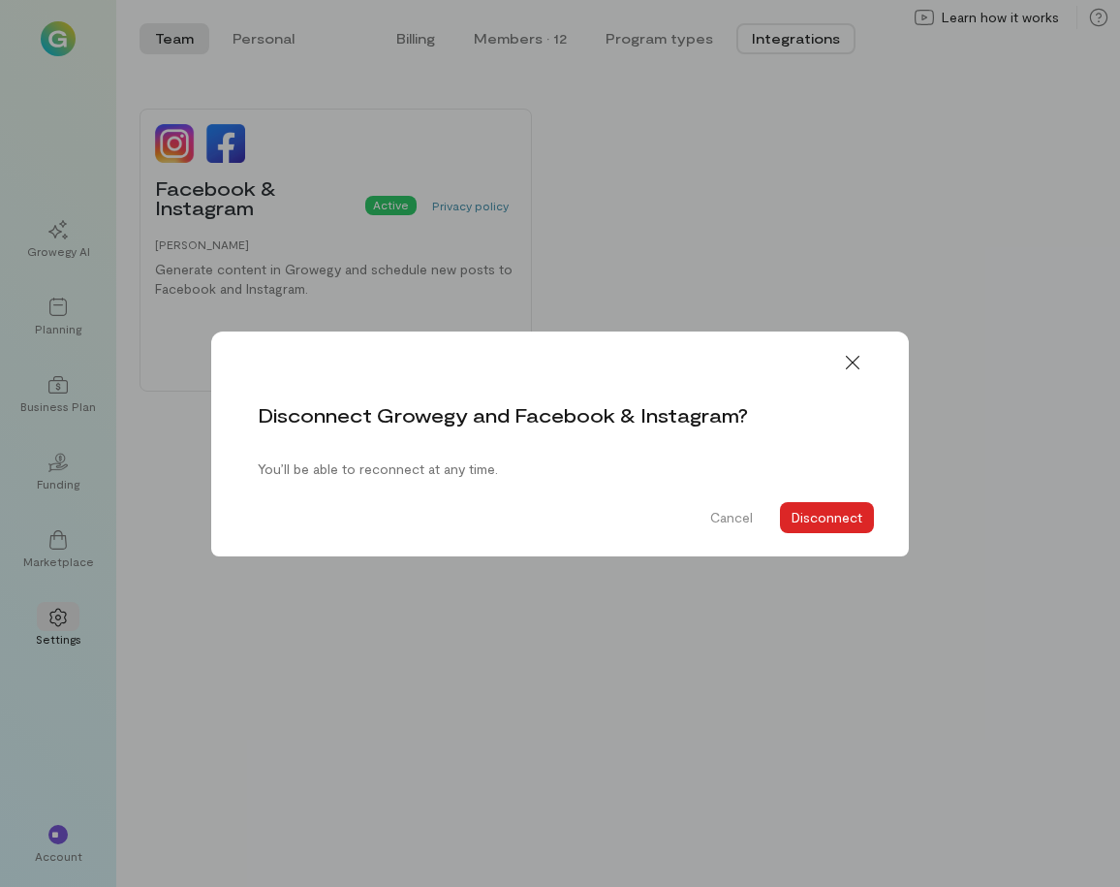
click at [843, 514] on button "Disconnect" at bounding box center [827, 517] width 94 height 31
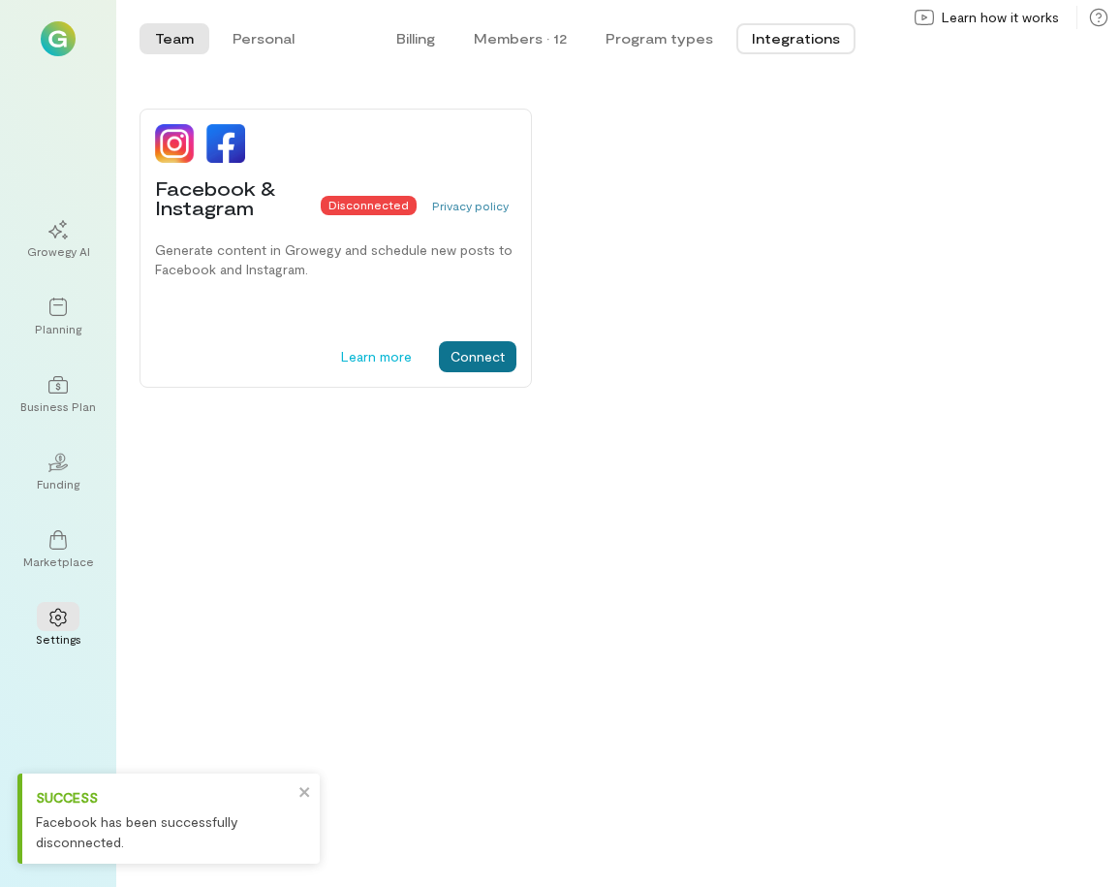
click at [471, 358] on button "Connect" at bounding box center [478, 356] width 78 height 31
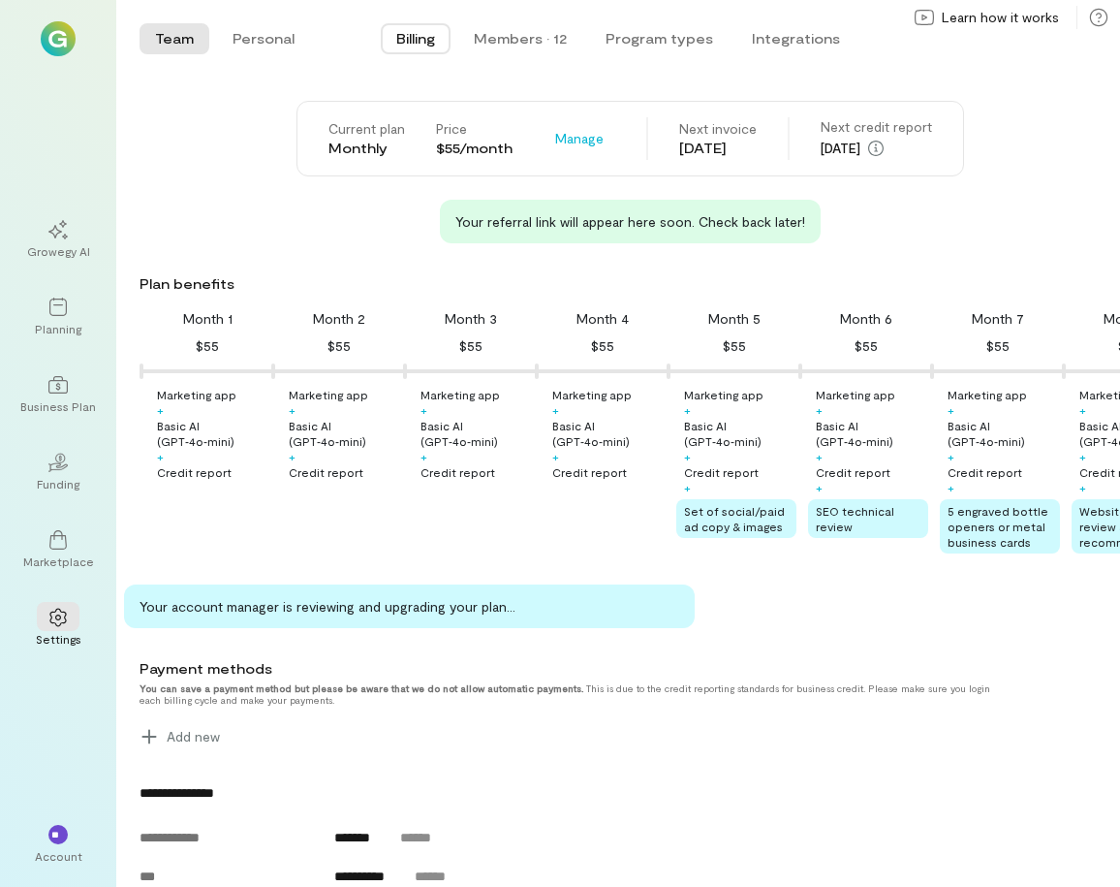
click at [542, 274] on div "Plan benefits" at bounding box center [626, 283] width 973 height 19
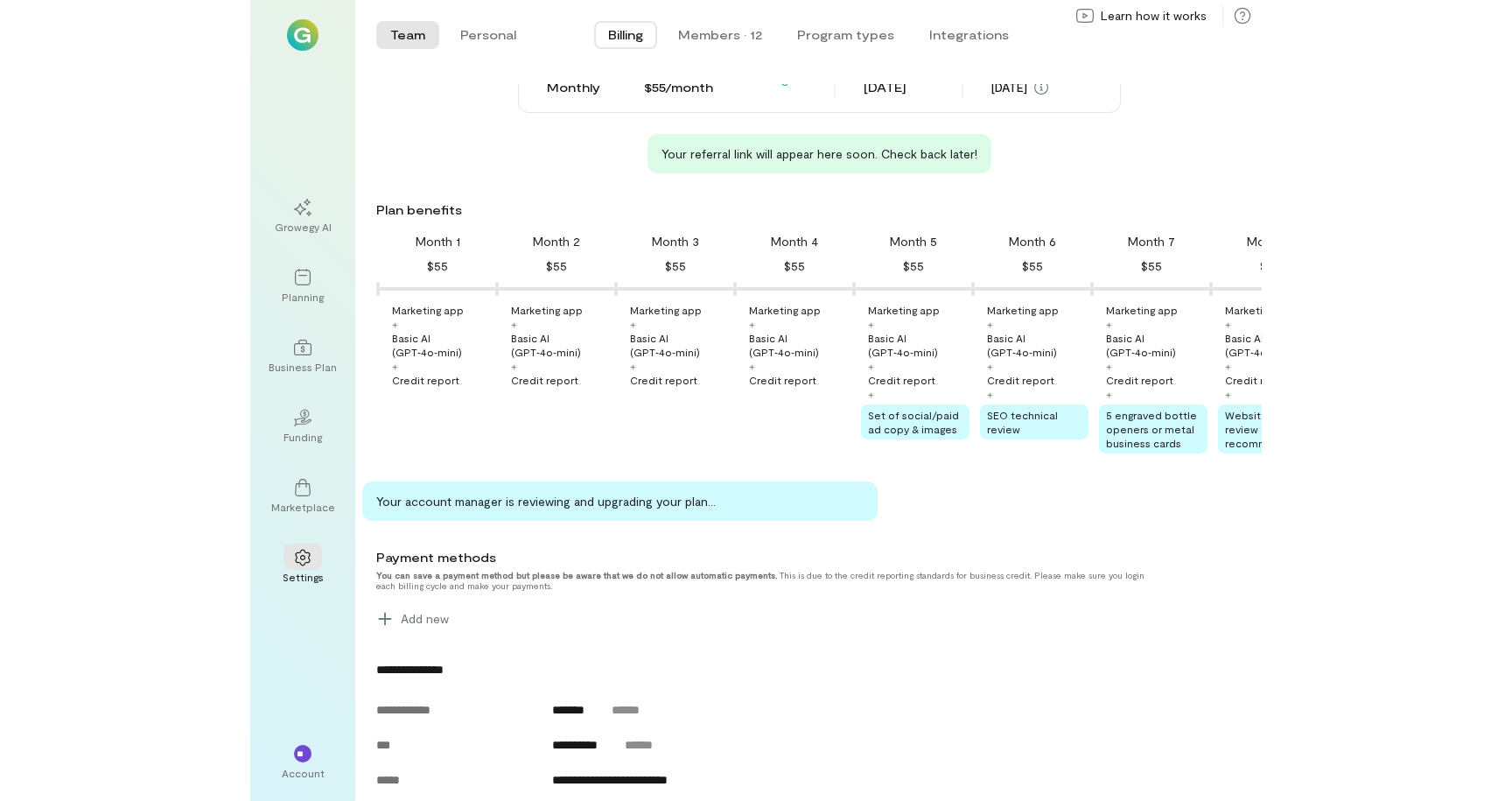
scroll to position [61, 0]
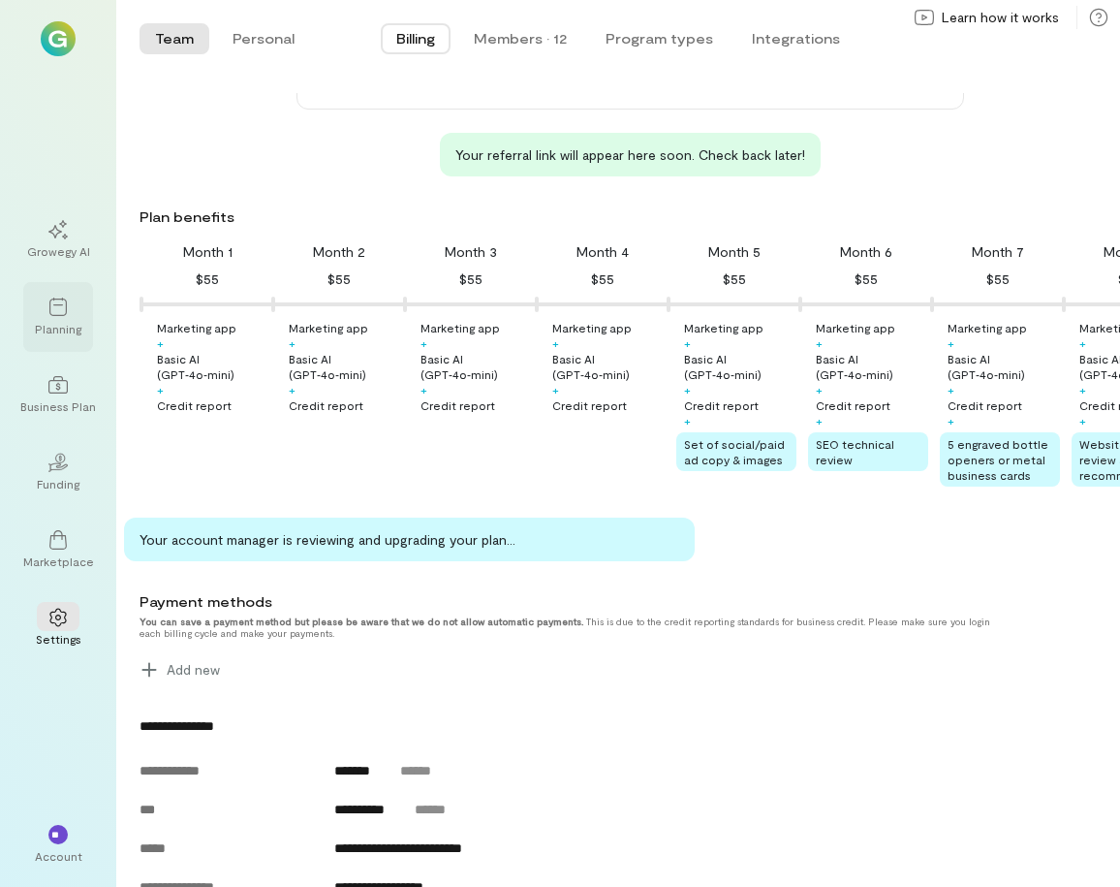
click at [59, 312] on icon at bounding box center [57, 307] width 19 height 19
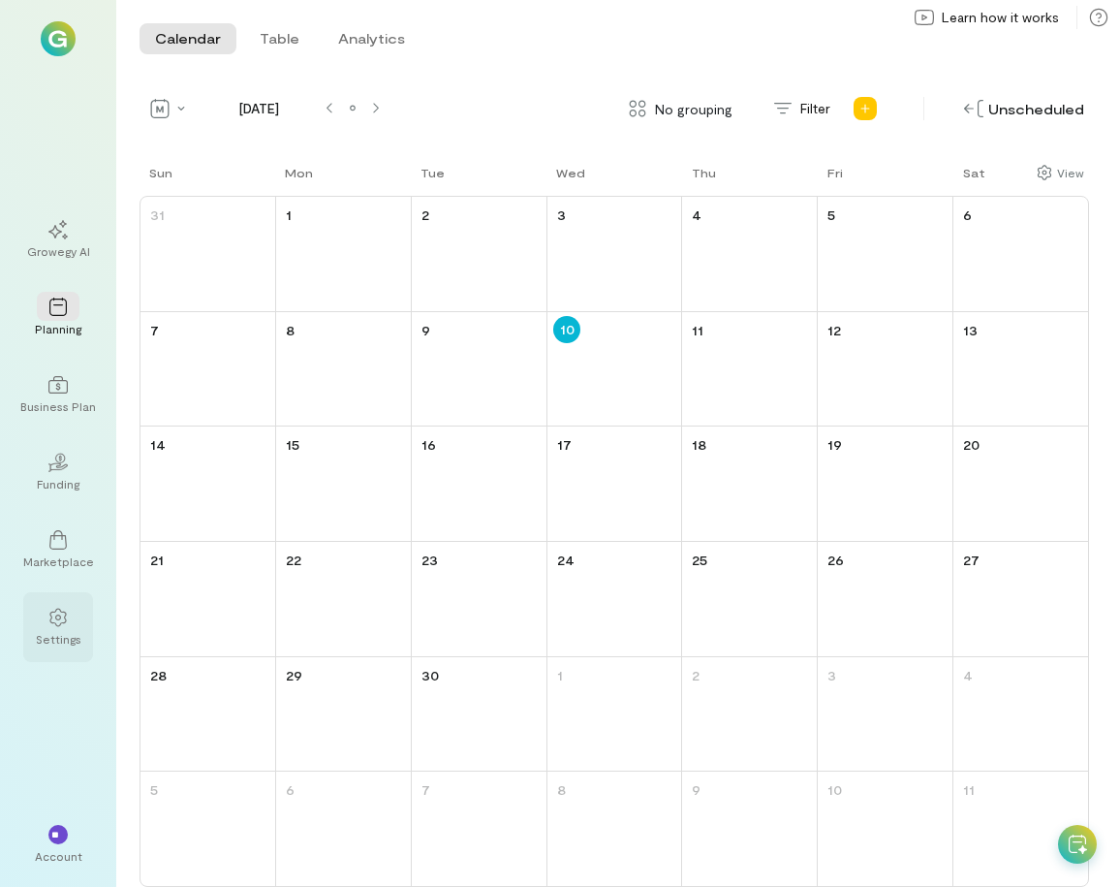
click at [48, 626] on icon at bounding box center [57, 617] width 19 height 19
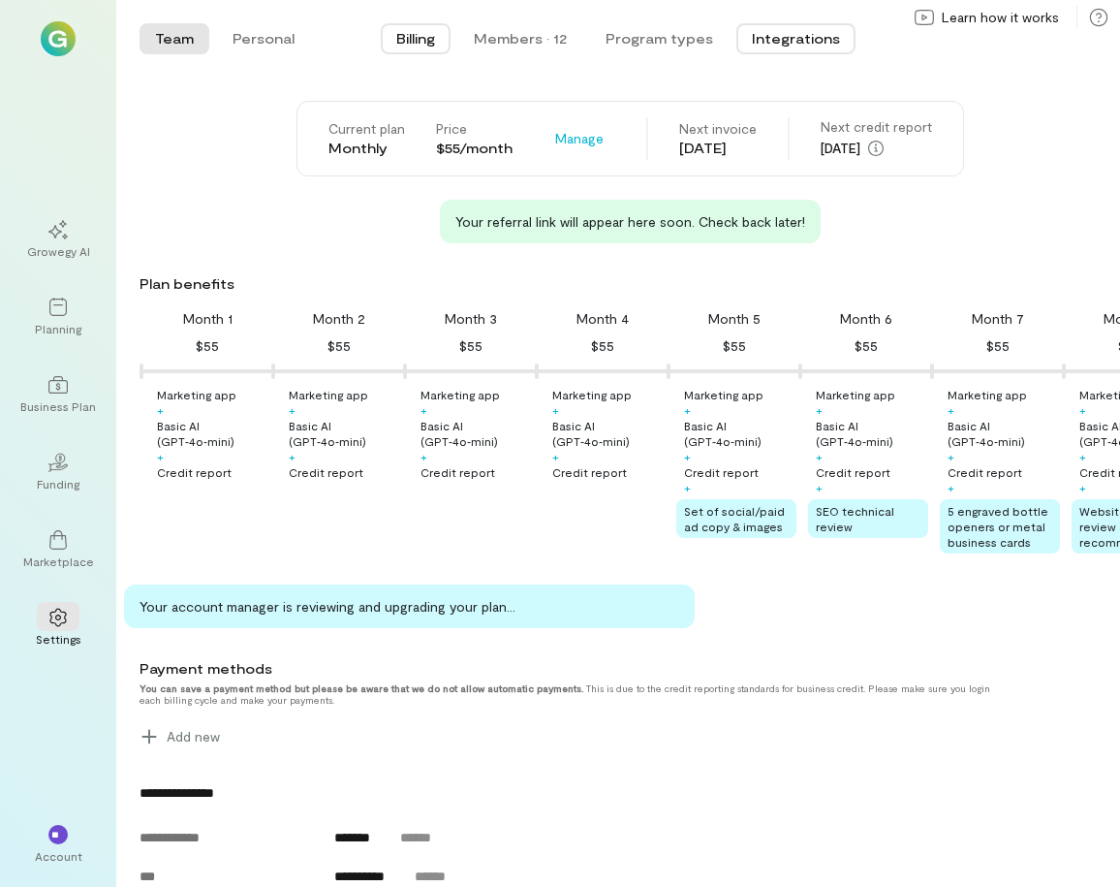
click at [798, 41] on button "Integrations" at bounding box center [796, 38] width 119 height 31
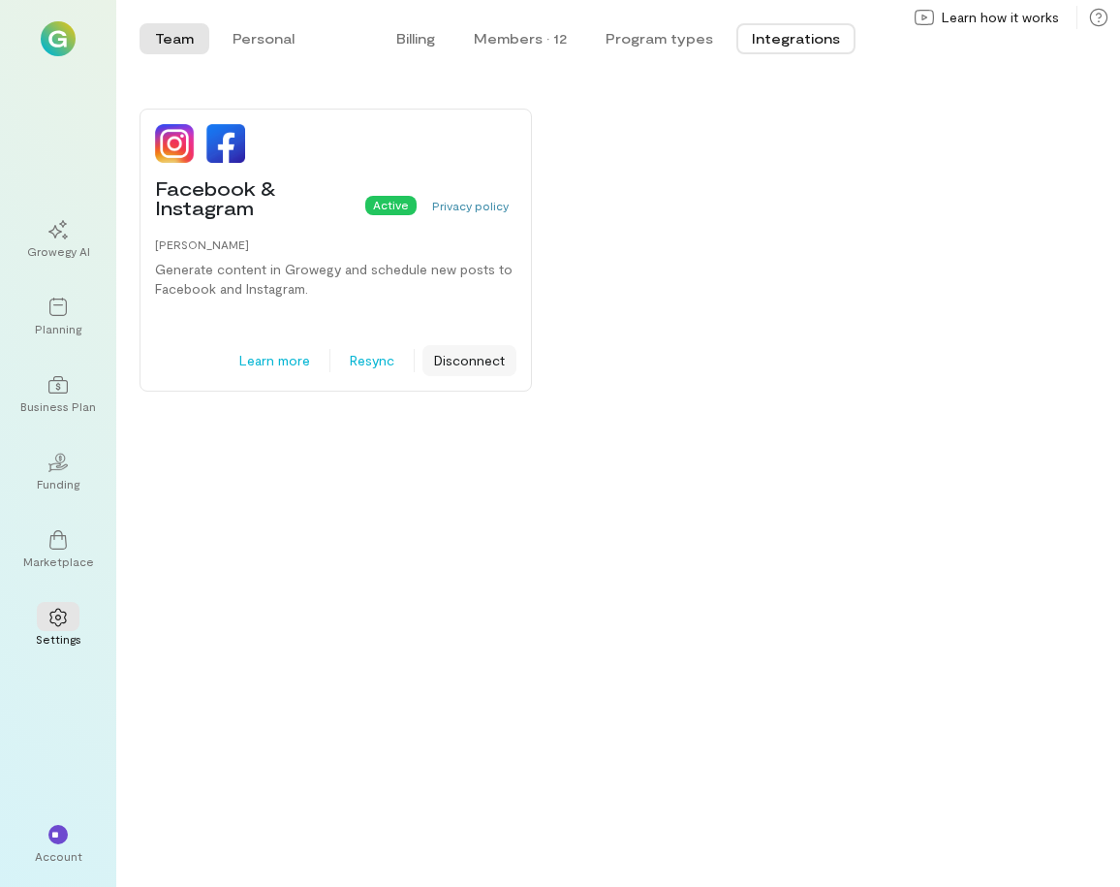
click at [483, 364] on button "Disconnect" at bounding box center [470, 360] width 94 height 31
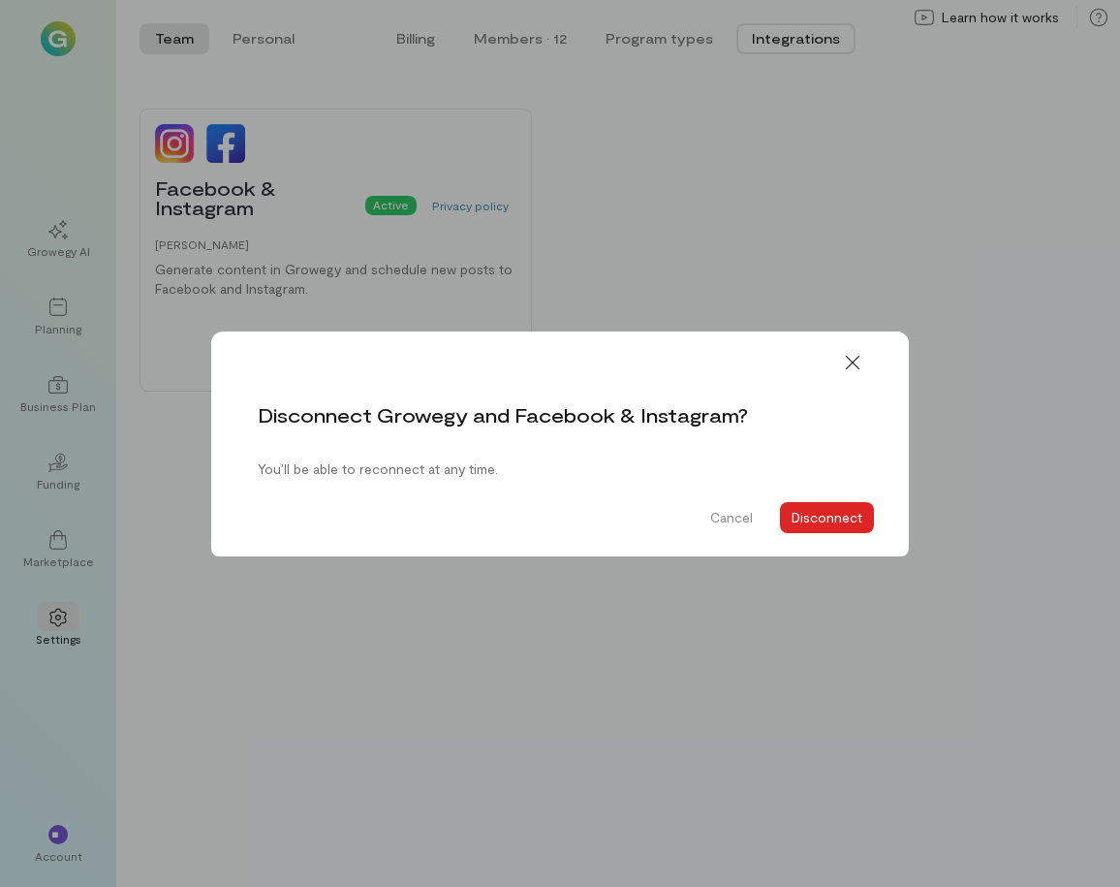
click at [866, 520] on button "Disconnect" at bounding box center [827, 517] width 94 height 31
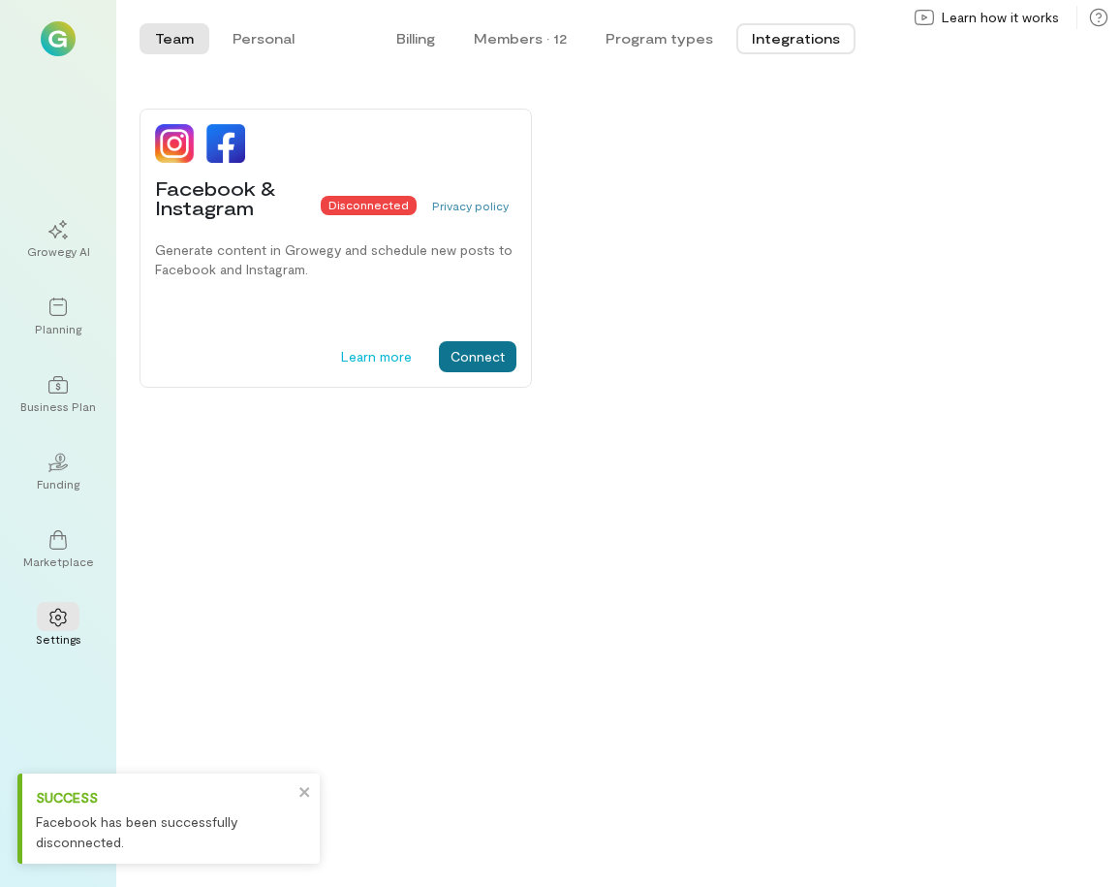
click at [498, 362] on button "Connect" at bounding box center [478, 356] width 78 height 31
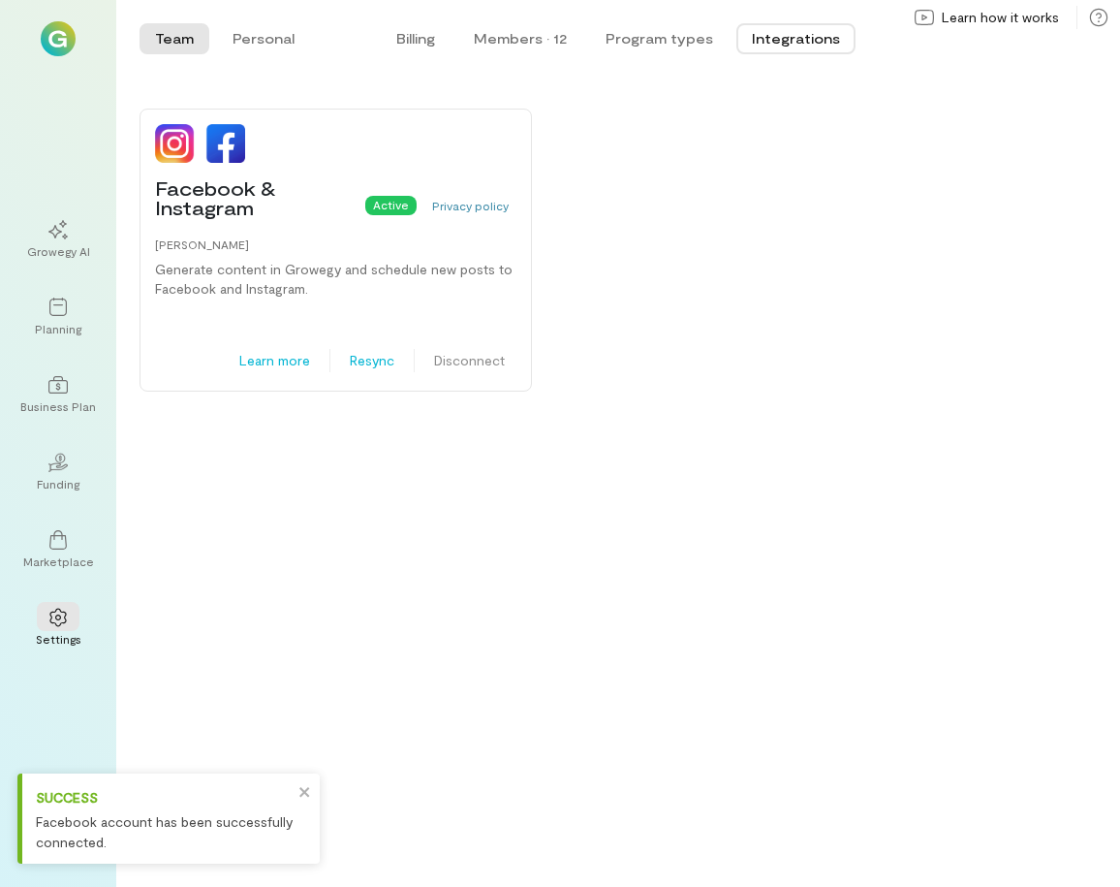
click at [899, 292] on div "Facebook & Instagram Active Privacy policy Alex Growegy Generate content in Gro…" at bounding box center [618, 250] width 1004 height 314
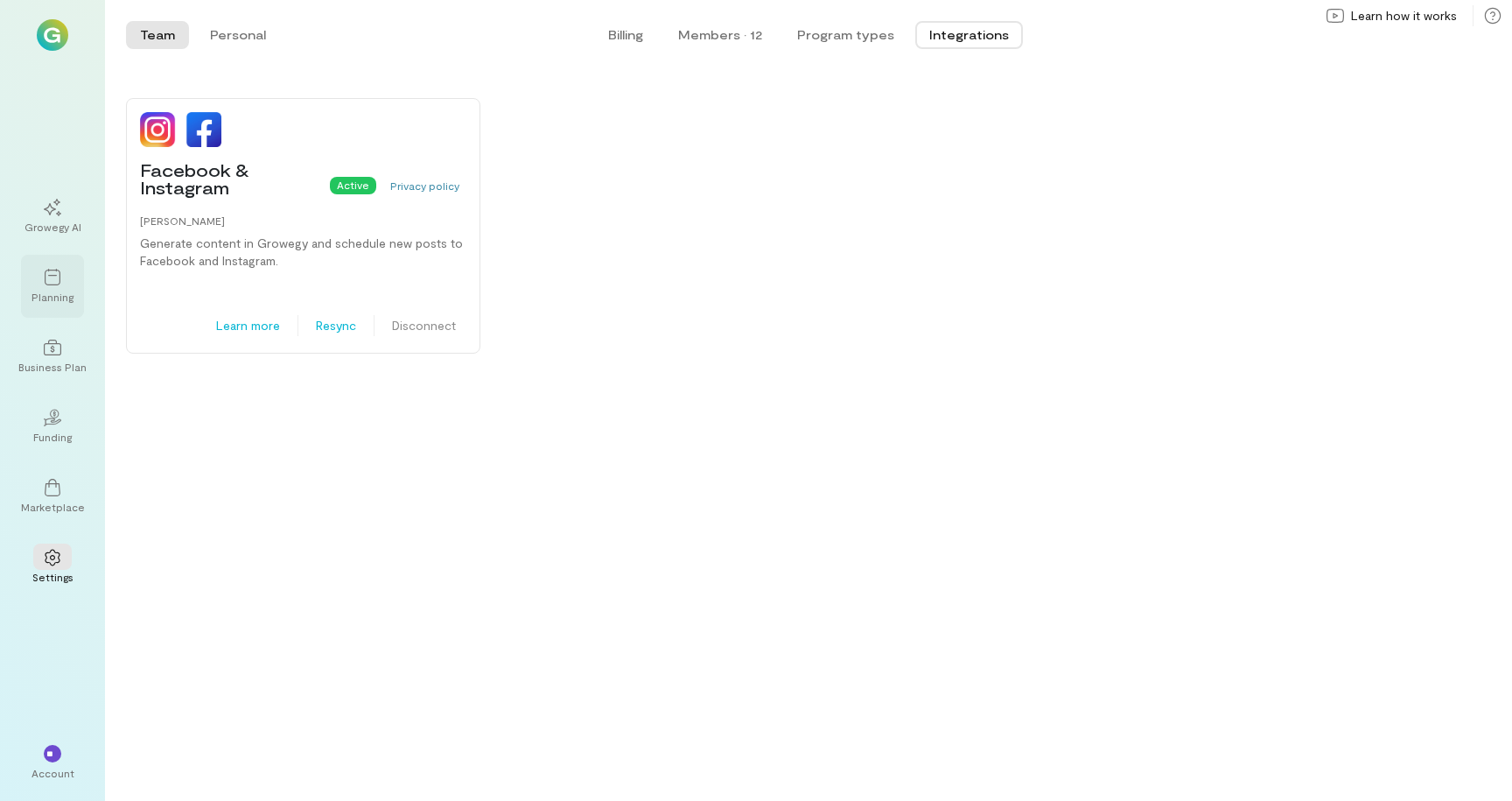
click at [74, 283] on div "Planning" at bounding box center [52, 286] width 63 height 63
